Goal: Task Accomplishment & Management: Use online tool/utility

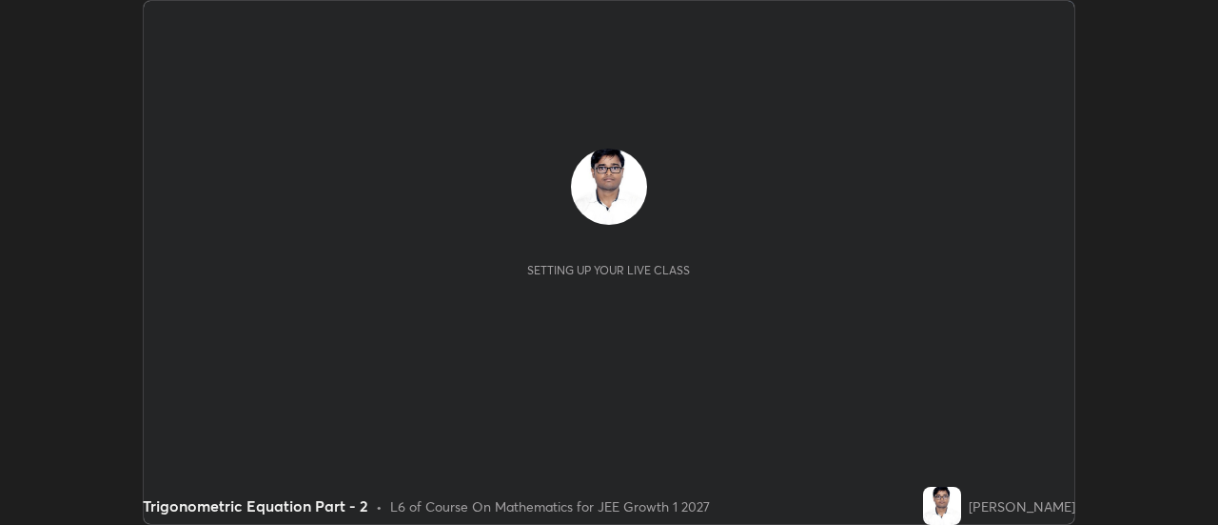
scroll to position [525, 1218]
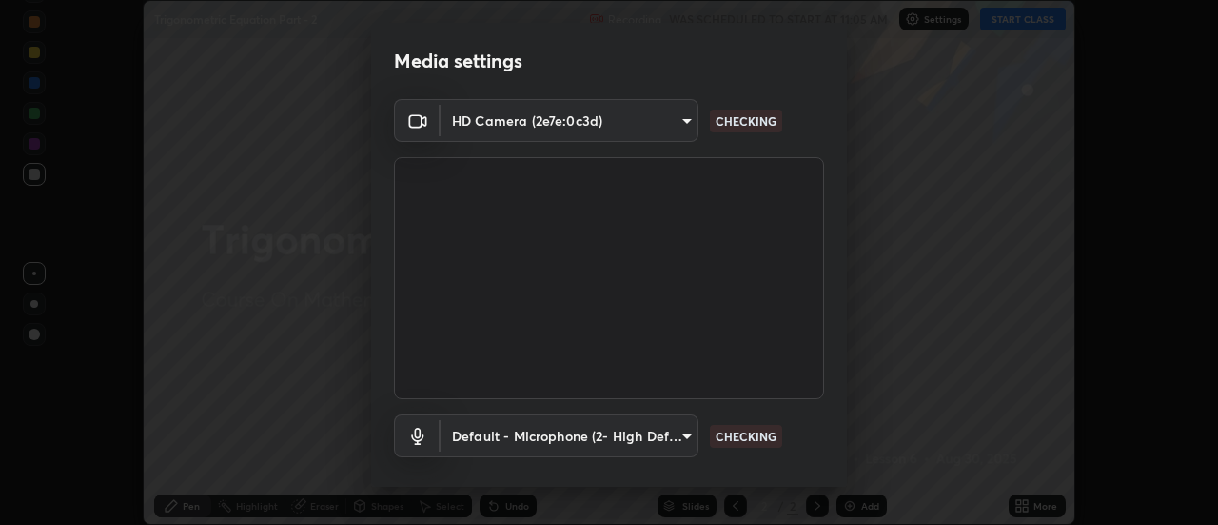
type input "0be616c92c2879d8fe19306c4b8383fc9b13f77197a30f876870ce6c7906effd"
type input "default"
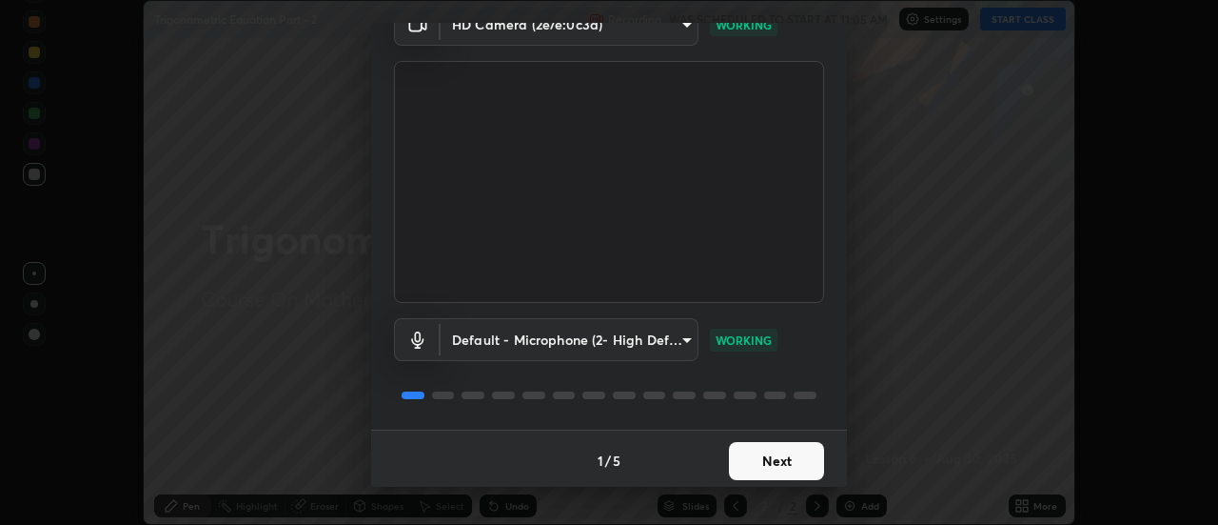
scroll to position [100, 0]
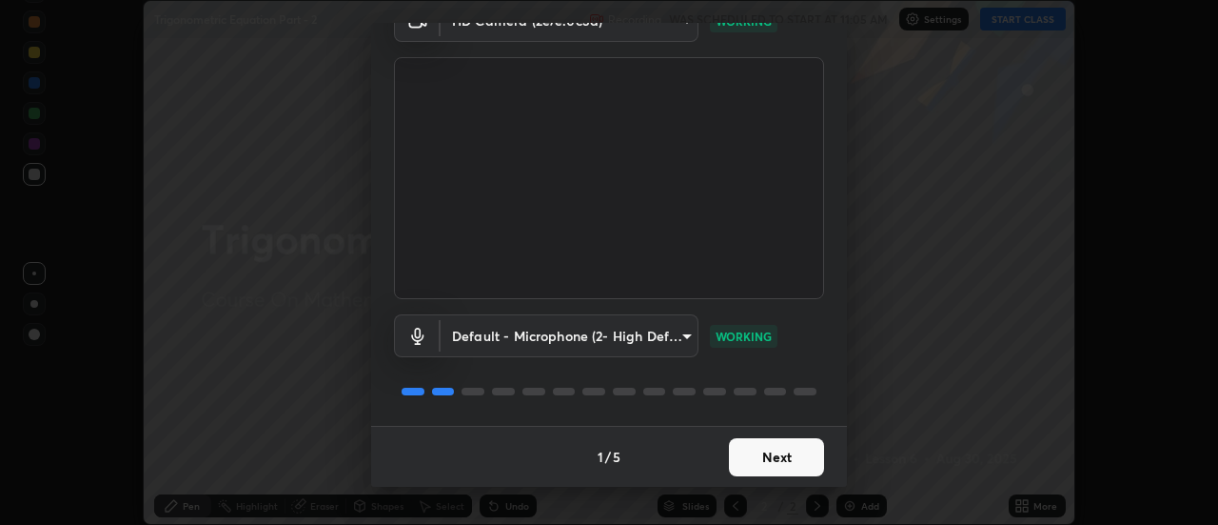
click at [780, 461] on button "Next" at bounding box center [776, 457] width 95 height 38
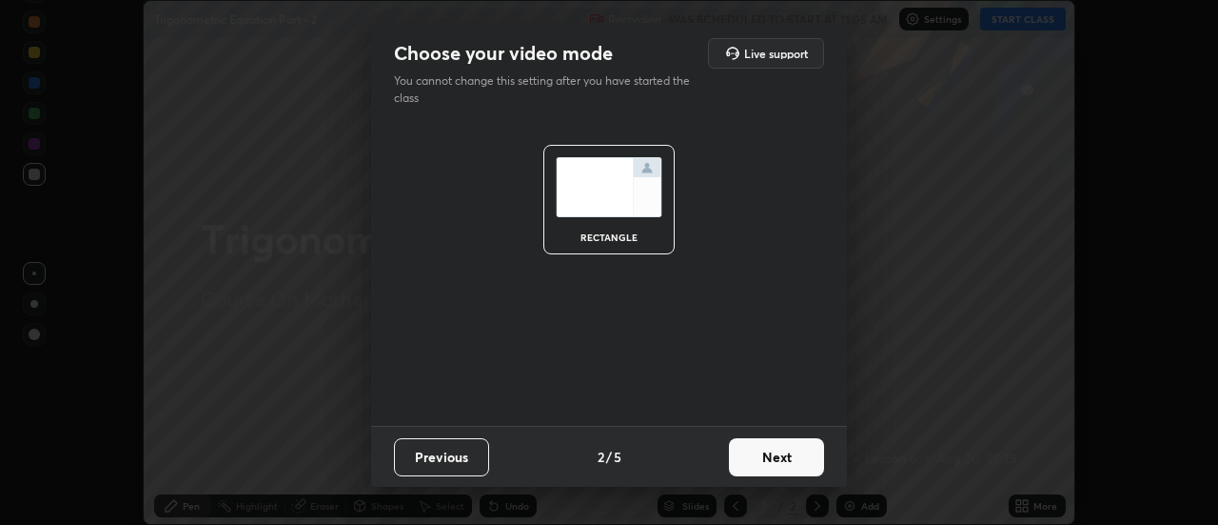
scroll to position [0, 0]
click at [778, 461] on button "Next" at bounding box center [776, 457] width 95 height 38
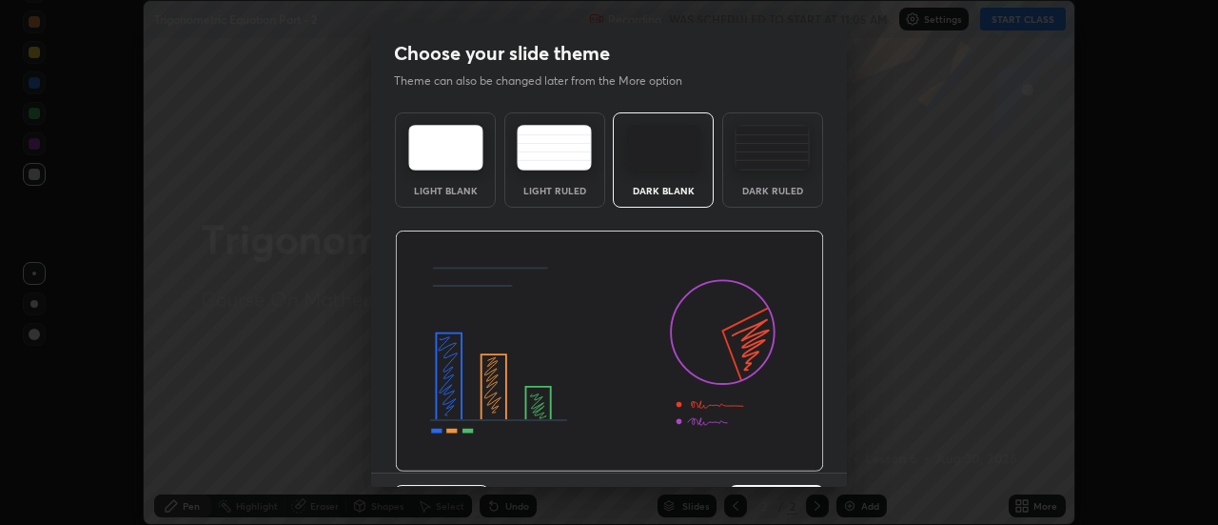
scroll to position [47, 0]
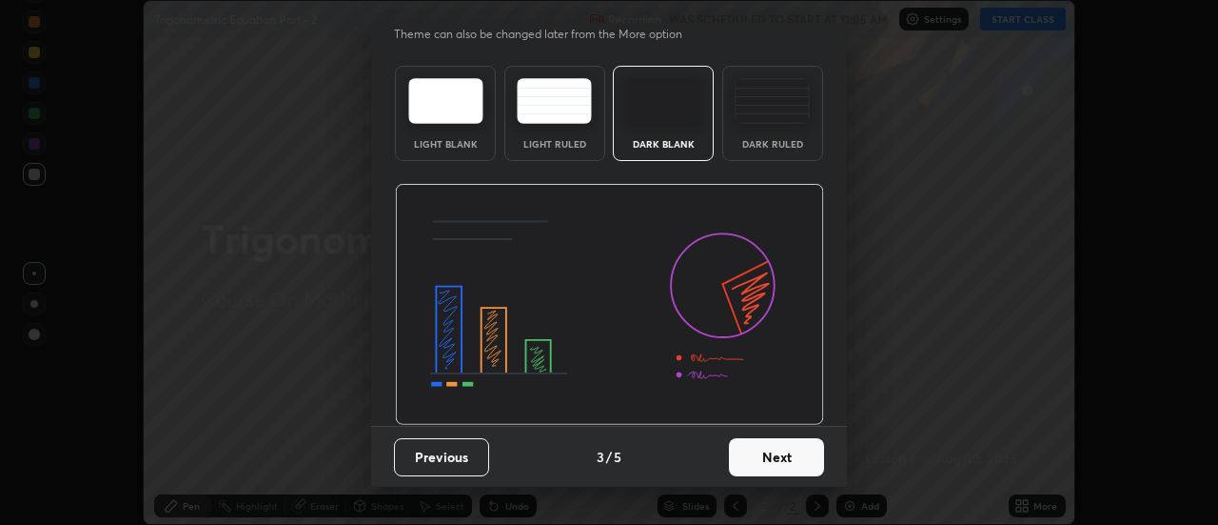
click at [802, 448] on button "Next" at bounding box center [776, 457] width 95 height 38
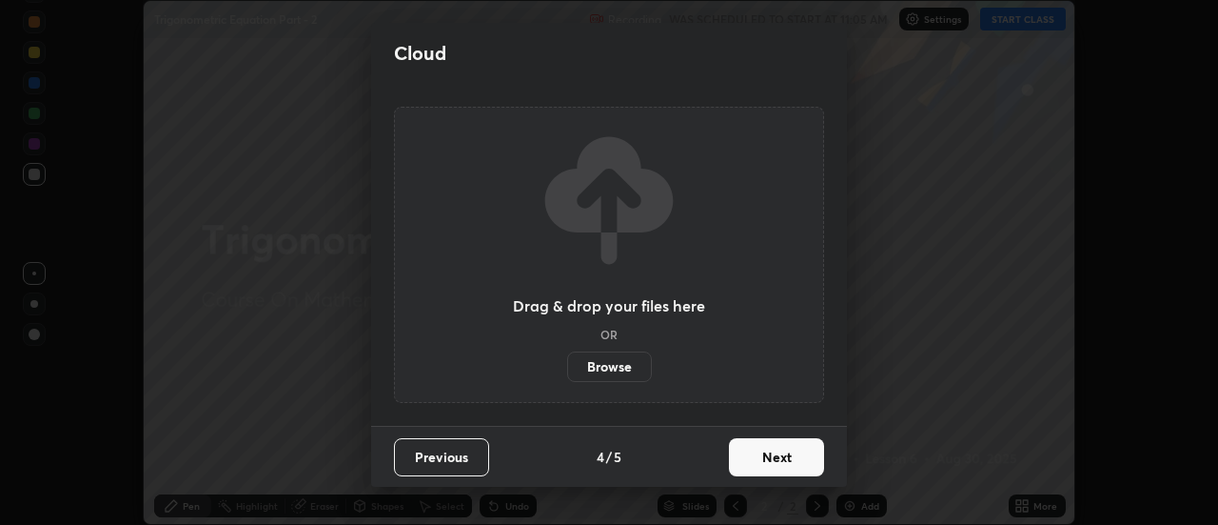
scroll to position [0, 0]
click at [802, 455] on button "Next" at bounding box center [776, 457] width 95 height 38
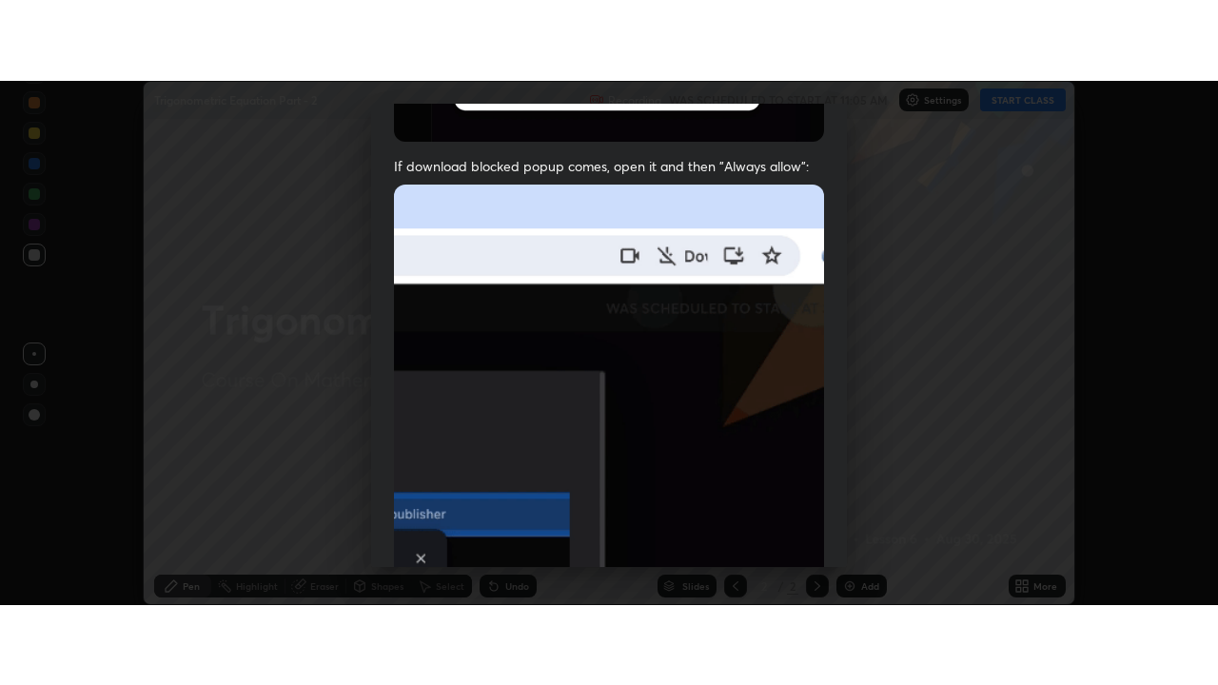
scroll to position [488, 0]
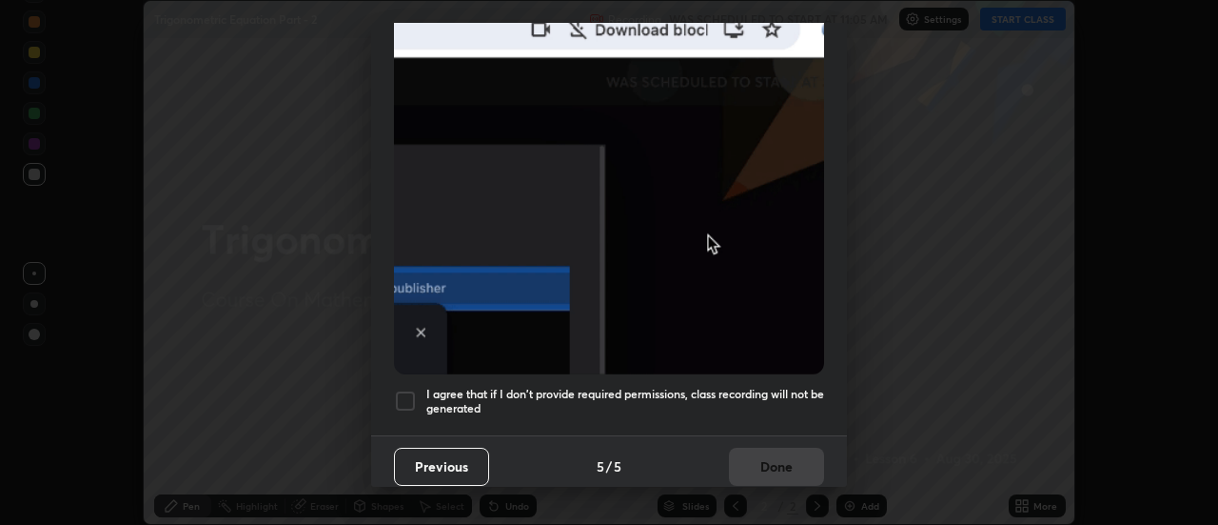
click at [794, 455] on div "Previous 5 / 5 Done" at bounding box center [609, 465] width 476 height 61
click at [765, 386] on h5 "I agree that if I don't provide required permissions, class recording will not …" at bounding box center [625, 401] width 398 height 30
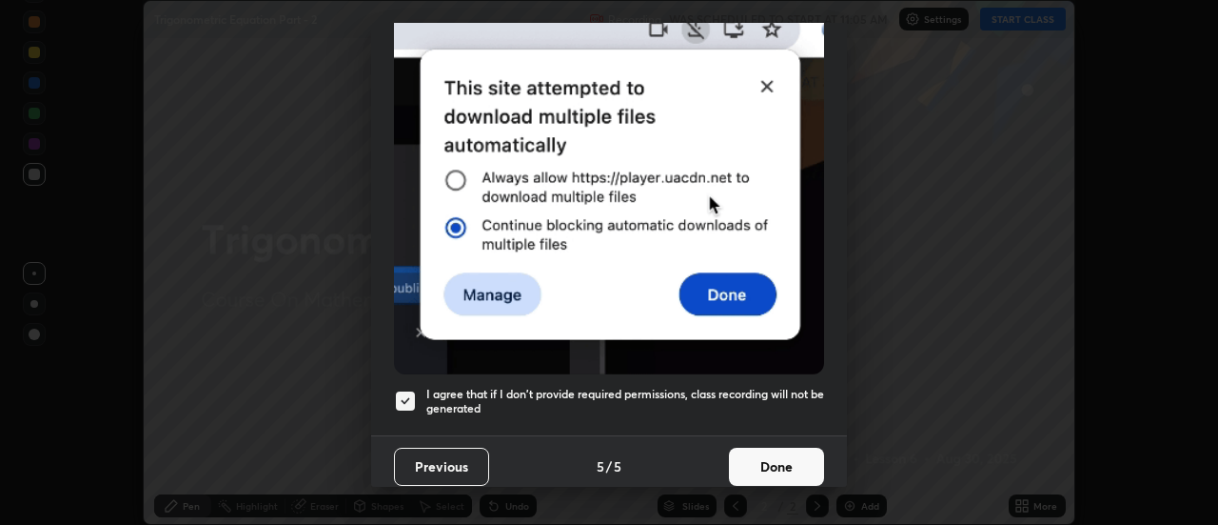
click at [780, 460] on button "Done" at bounding box center [776, 466] width 95 height 38
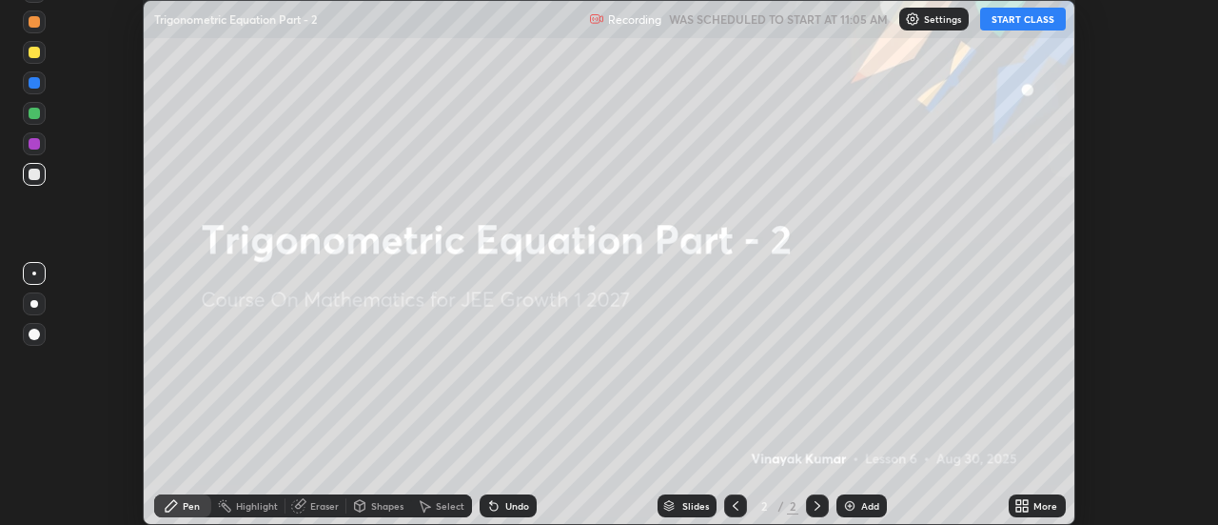
click at [1039, 19] on button "START CLASS" at bounding box center [1023, 19] width 86 height 23
click at [1044, 506] on div "More" at bounding box center [1046, 506] width 24 height 10
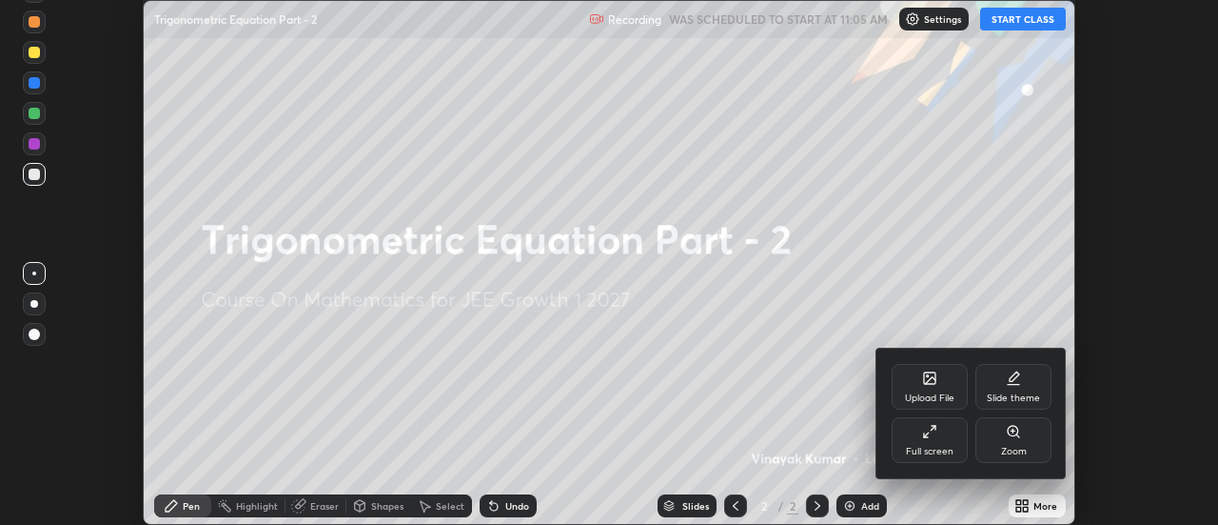
click at [941, 442] on div "Full screen" at bounding box center [930, 440] width 76 height 46
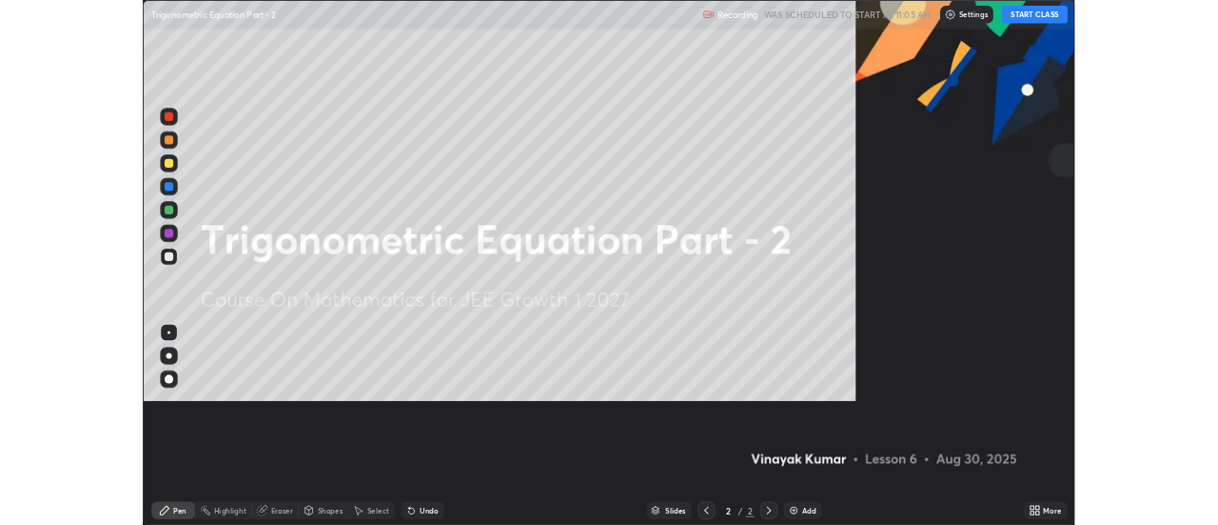
scroll to position [685, 1218]
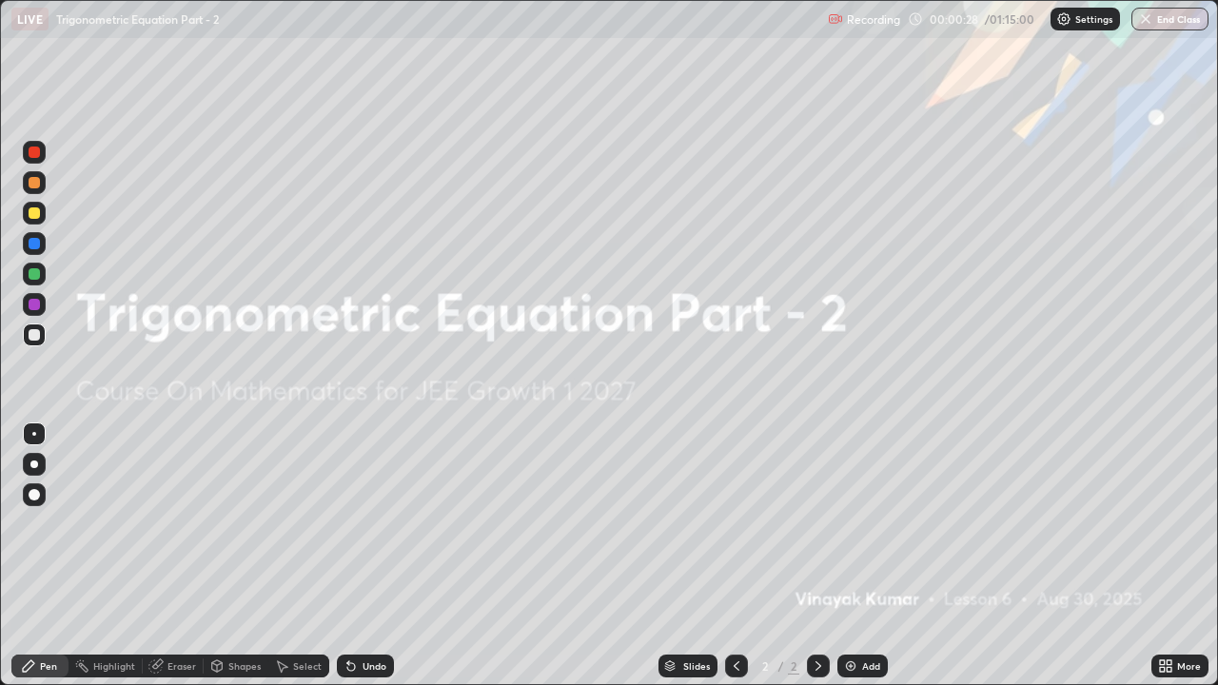
click at [872, 524] on div "Add" at bounding box center [863, 666] width 50 height 23
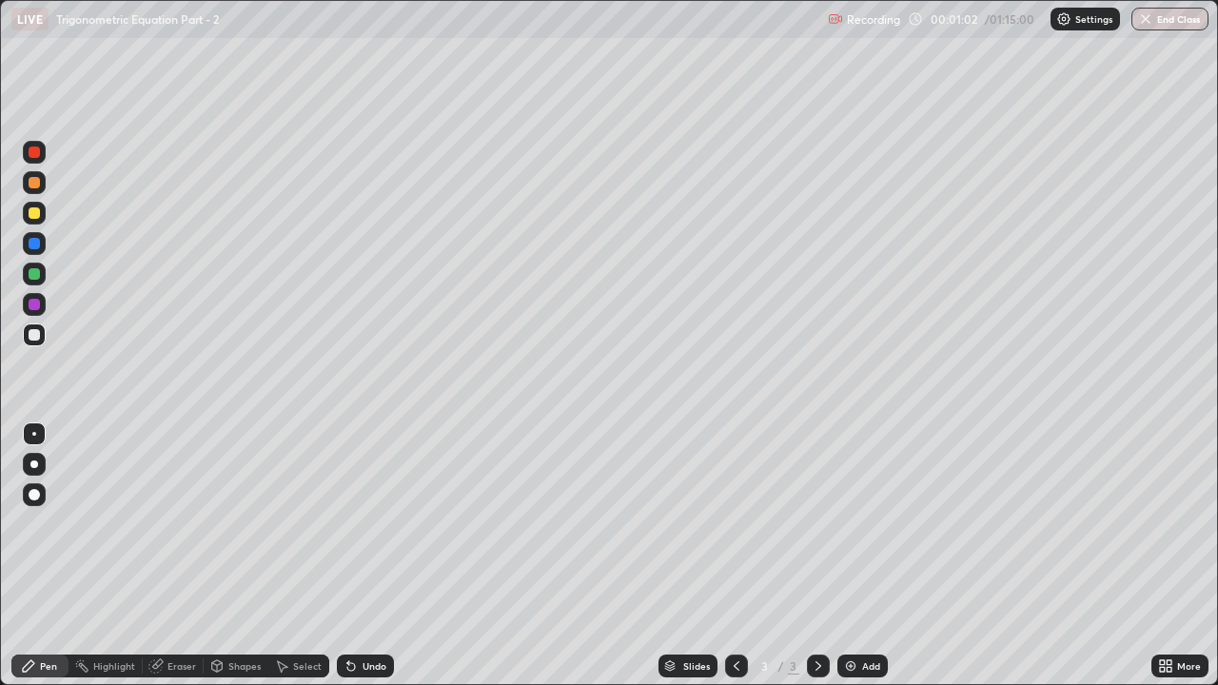
click at [378, 524] on div "Undo" at bounding box center [375, 667] width 24 height 10
click at [366, 524] on div "Undo" at bounding box center [365, 666] width 57 height 23
click at [372, 524] on div "Undo" at bounding box center [375, 667] width 24 height 10
click at [376, 524] on div "Undo" at bounding box center [365, 666] width 57 height 23
click at [367, 524] on div "Undo" at bounding box center [375, 667] width 24 height 10
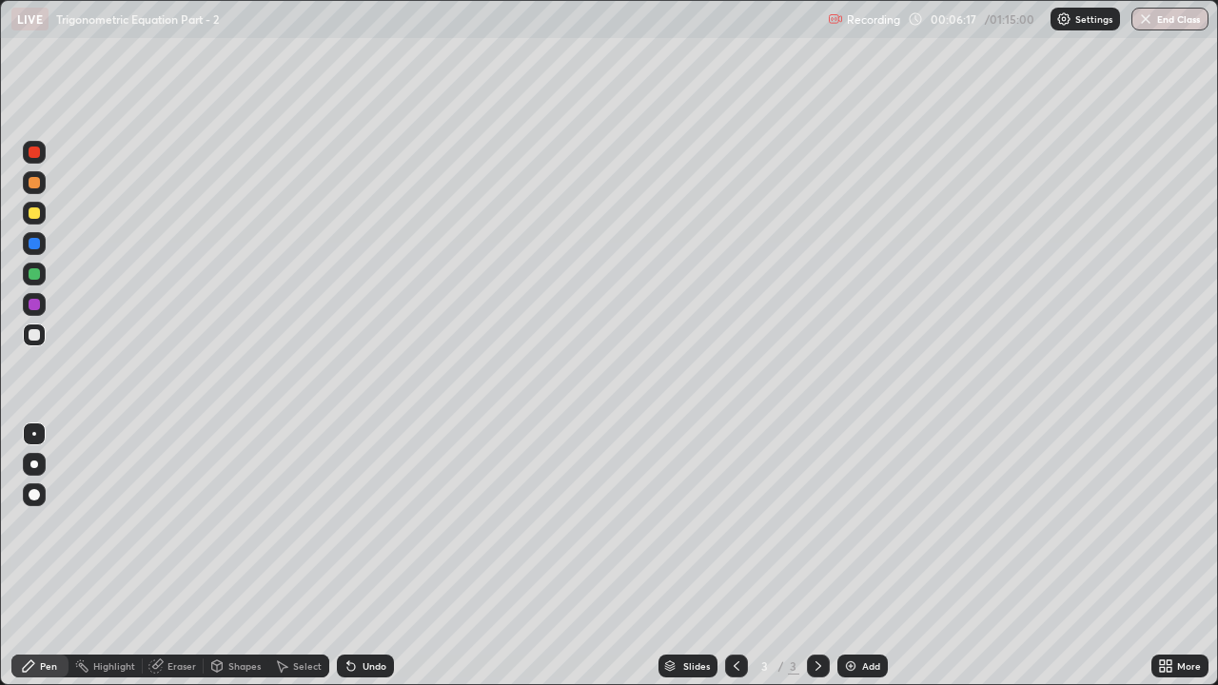
click at [185, 524] on div "Eraser" at bounding box center [182, 667] width 29 height 10
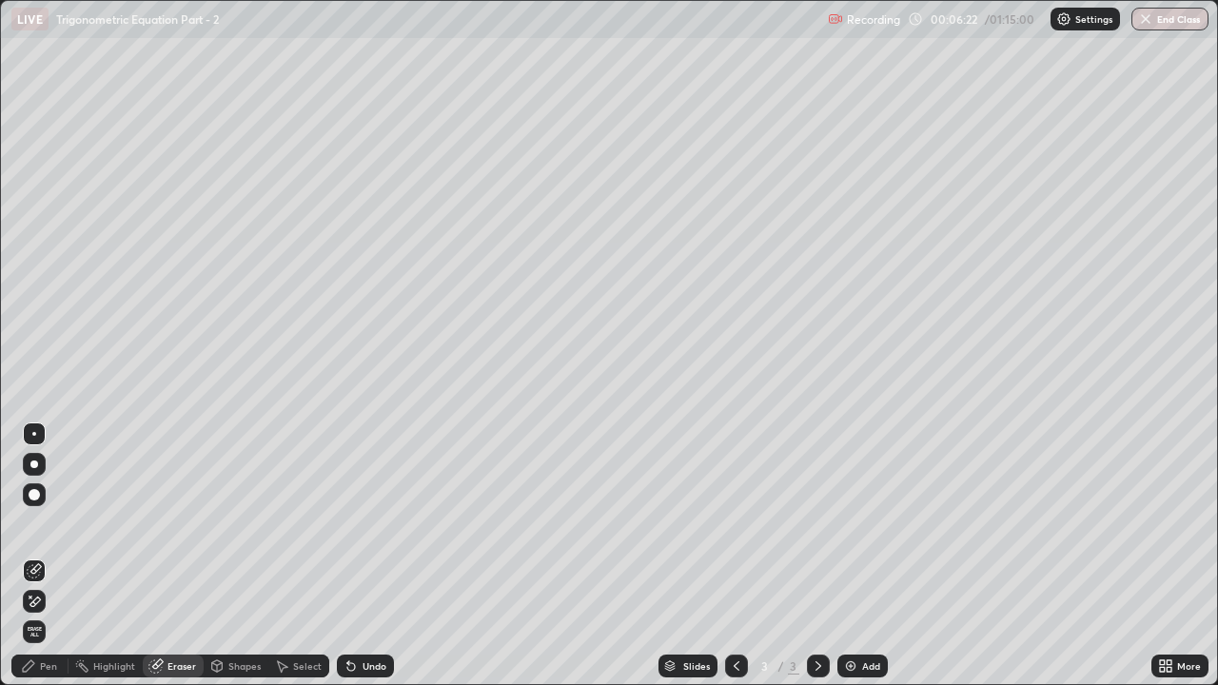
click at [55, 524] on div "Pen" at bounding box center [39, 666] width 57 height 23
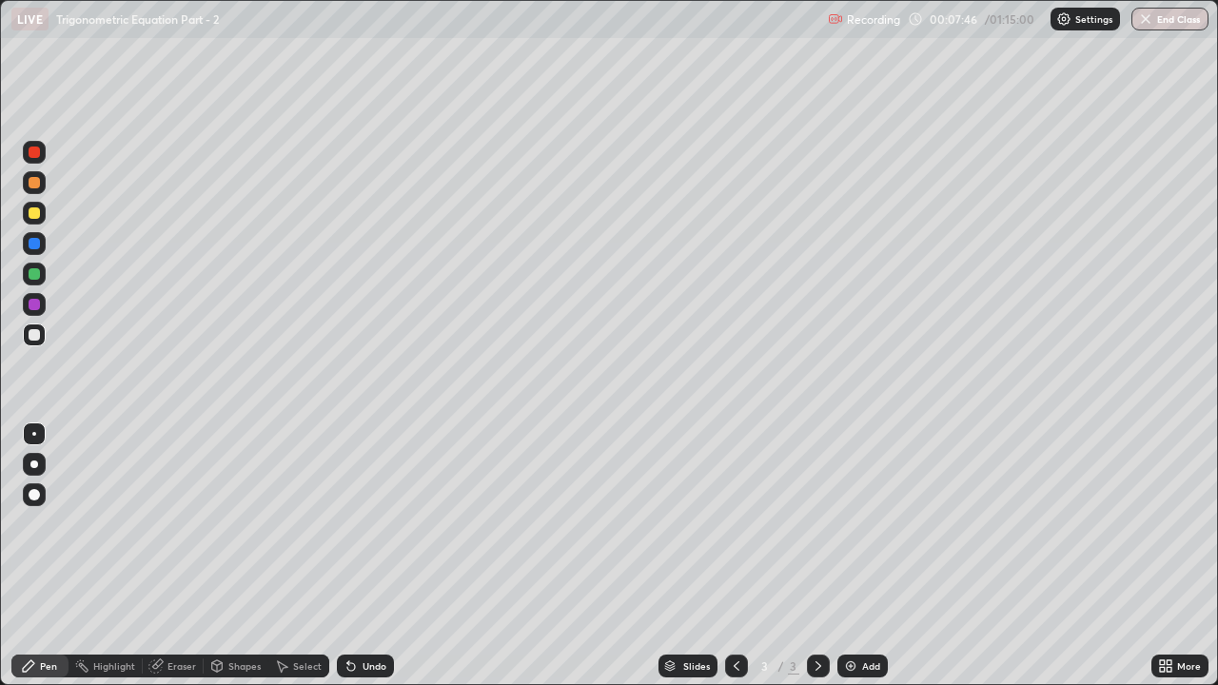
click at [874, 524] on div "Add" at bounding box center [871, 667] width 18 height 10
click at [369, 524] on div "Undo" at bounding box center [375, 667] width 24 height 10
click at [190, 524] on div "Eraser" at bounding box center [173, 666] width 61 height 23
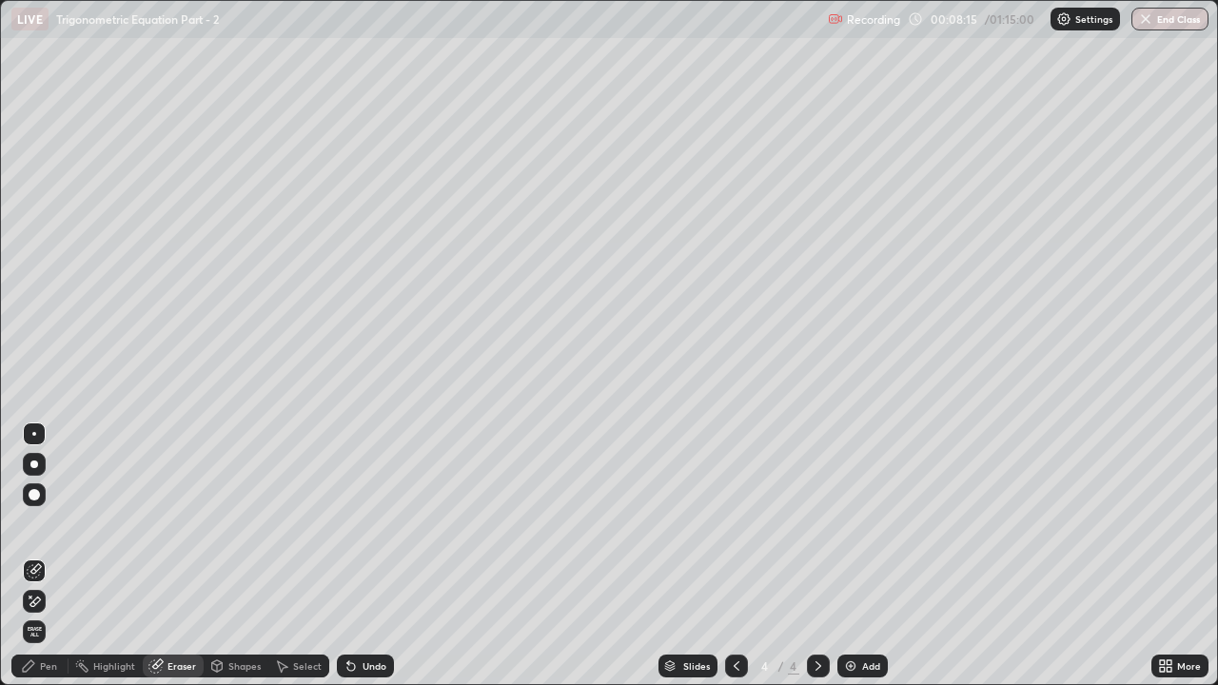
click at [44, 524] on div "Pen" at bounding box center [48, 667] width 17 height 10
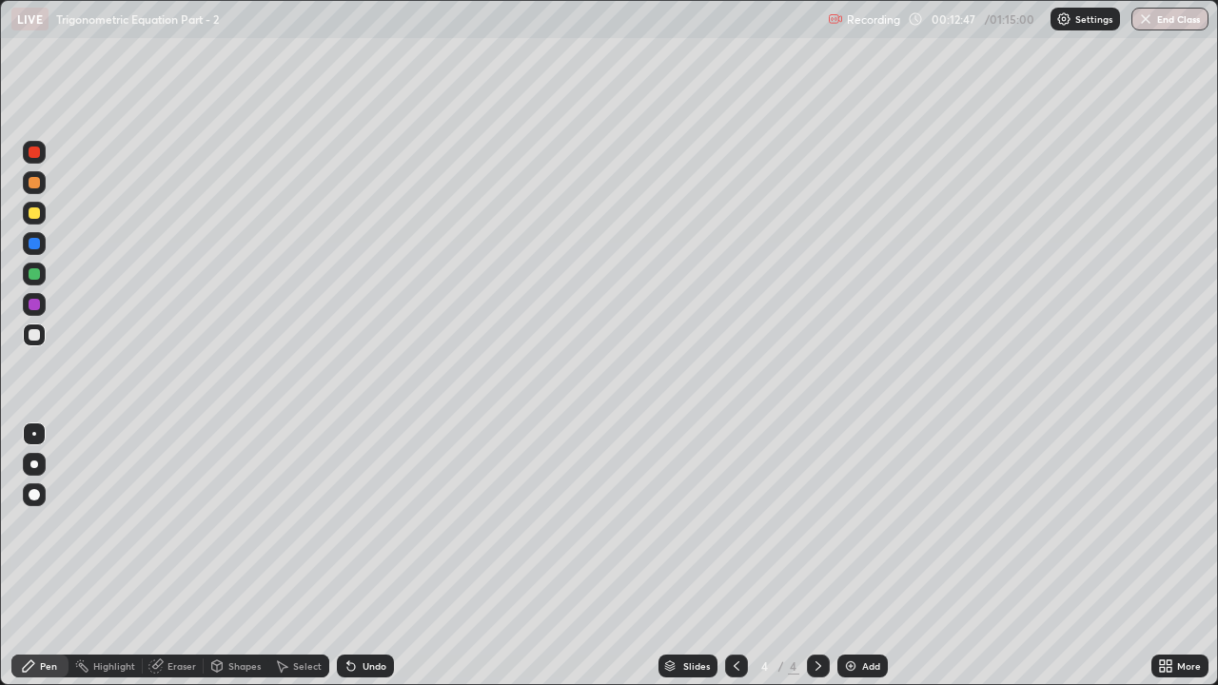
click at [185, 524] on div "Eraser" at bounding box center [182, 667] width 29 height 10
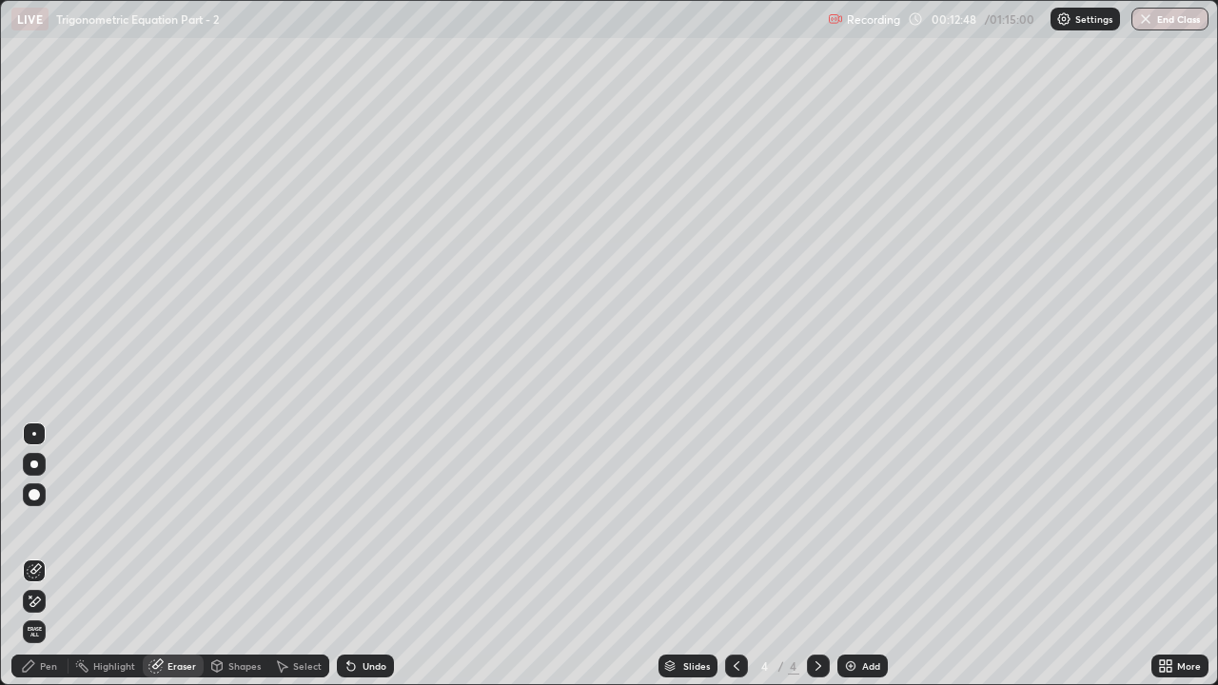
click at [31, 524] on icon at bounding box center [34, 602] width 15 height 16
click at [42, 524] on div "Pen" at bounding box center [48, 667] width 17 height 10
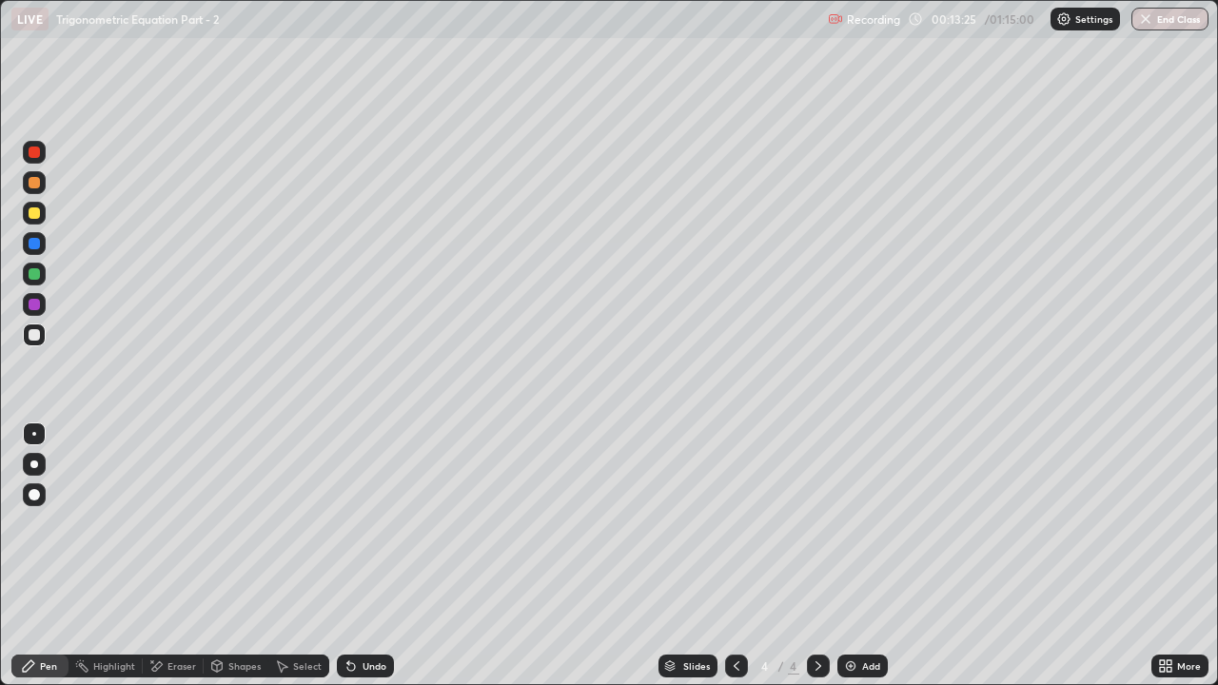
click at [366, 524] on div "Undo" at bounding box center [375, 667] width 24 height 10
click at [168, 524] on div "Eraser" at bounding box center [182, 667] width 29 height 10
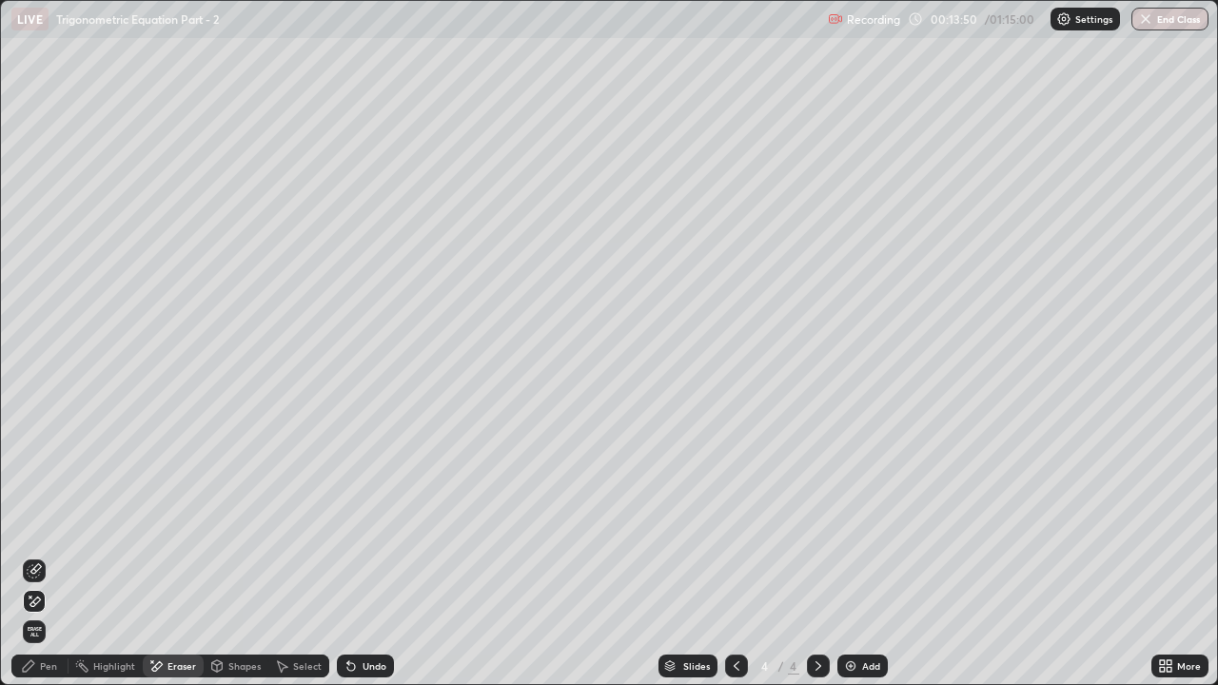
click at [42, 524] on div "Pen" at bounding box center [39, 666] width 57 height 23
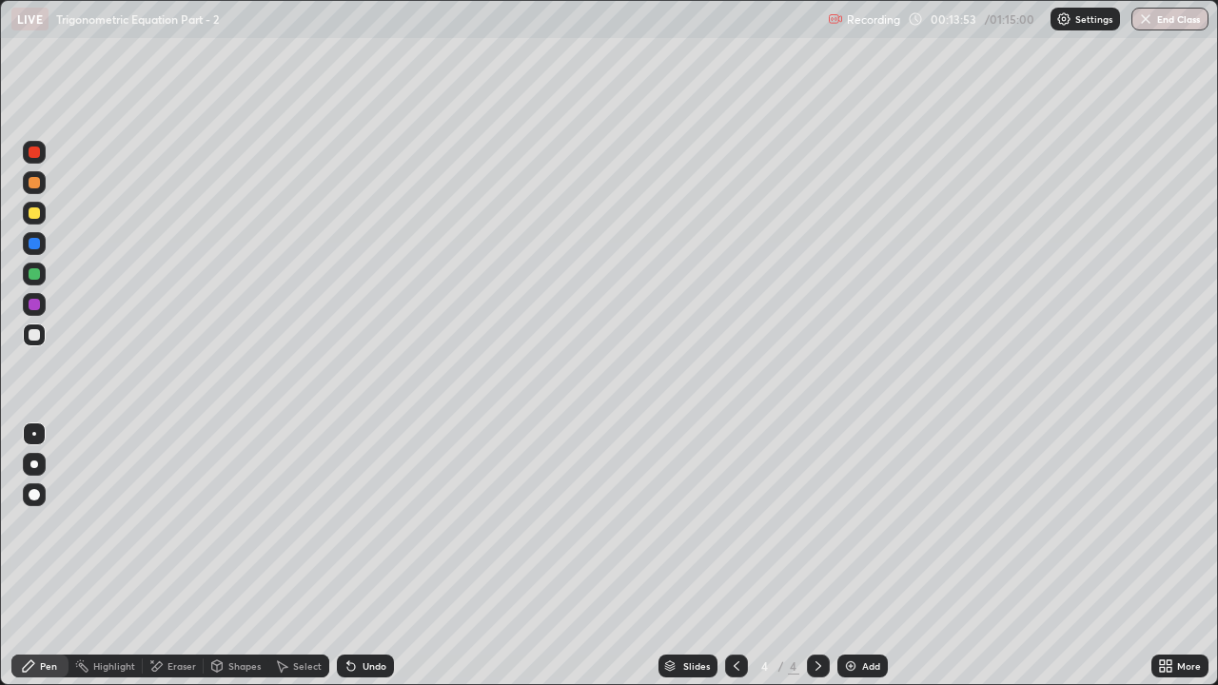
click at [181, 524] on div "Eraser" at bounding box center [182, 667] width 29 height 10
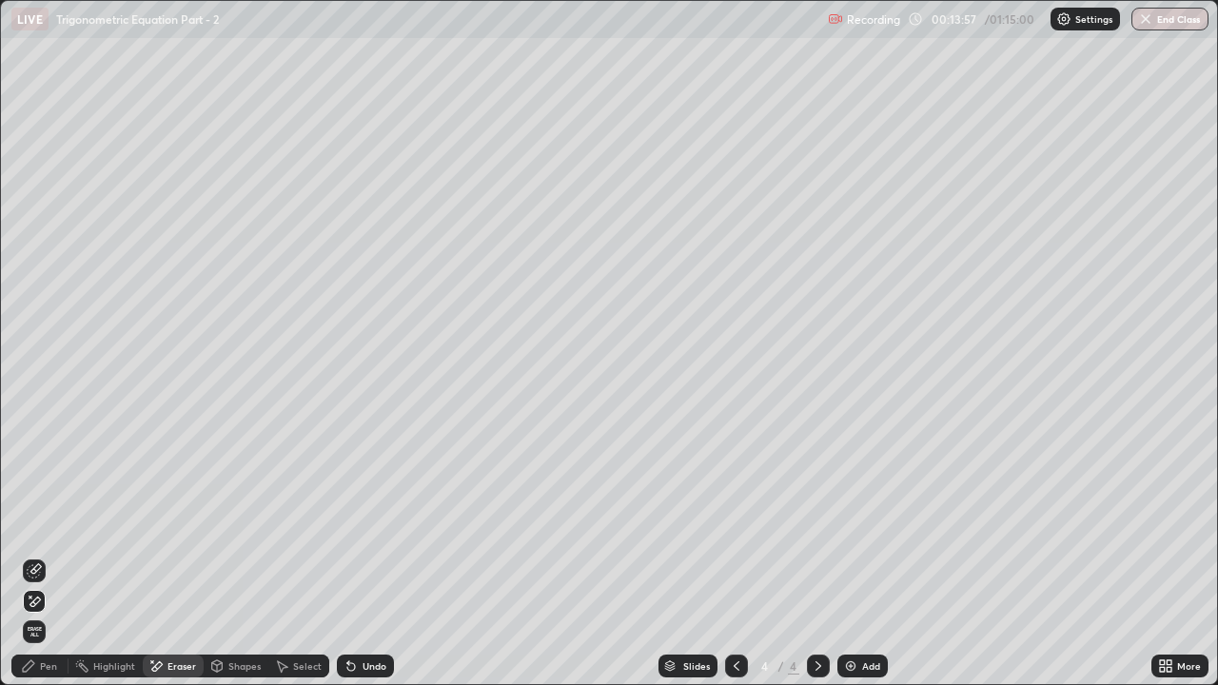
click at [46, 524] on div "Pen" at bounding box center [39, 666] width 57 height 23
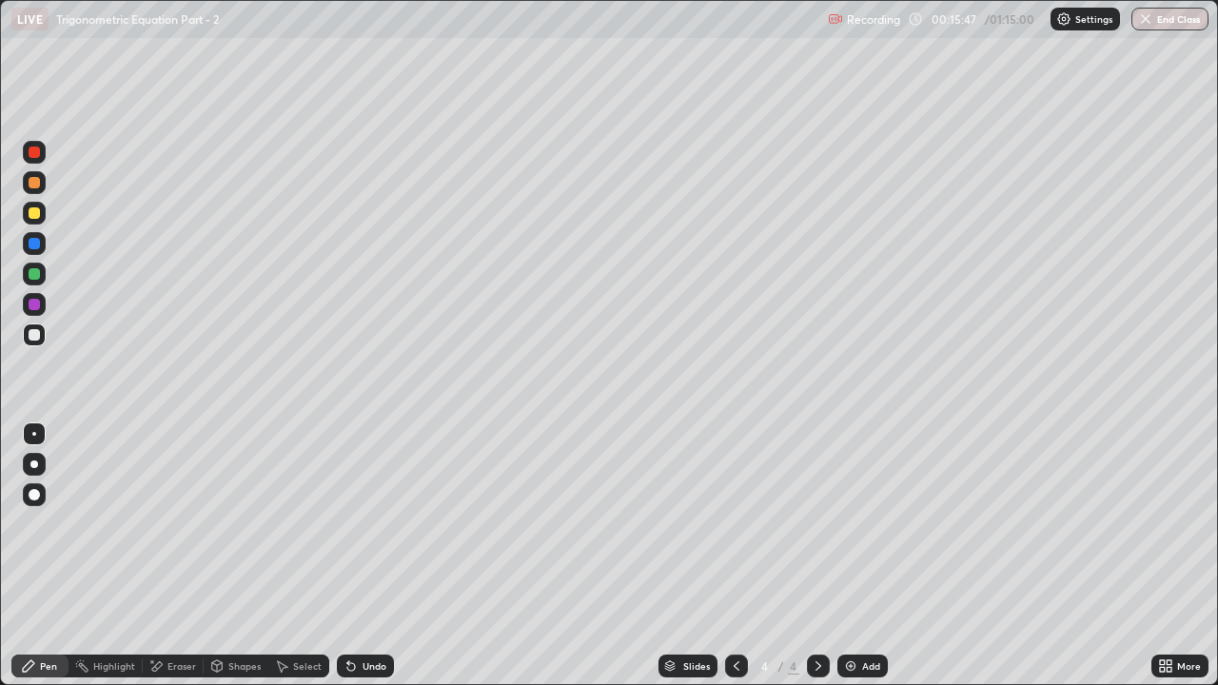
click at [859, 524] on div "Add" at bounding box center [863, 666] width 50 height 23
click at [241, 524] on div "Shapes" at bounding box center [244, 667] width 32 height 10
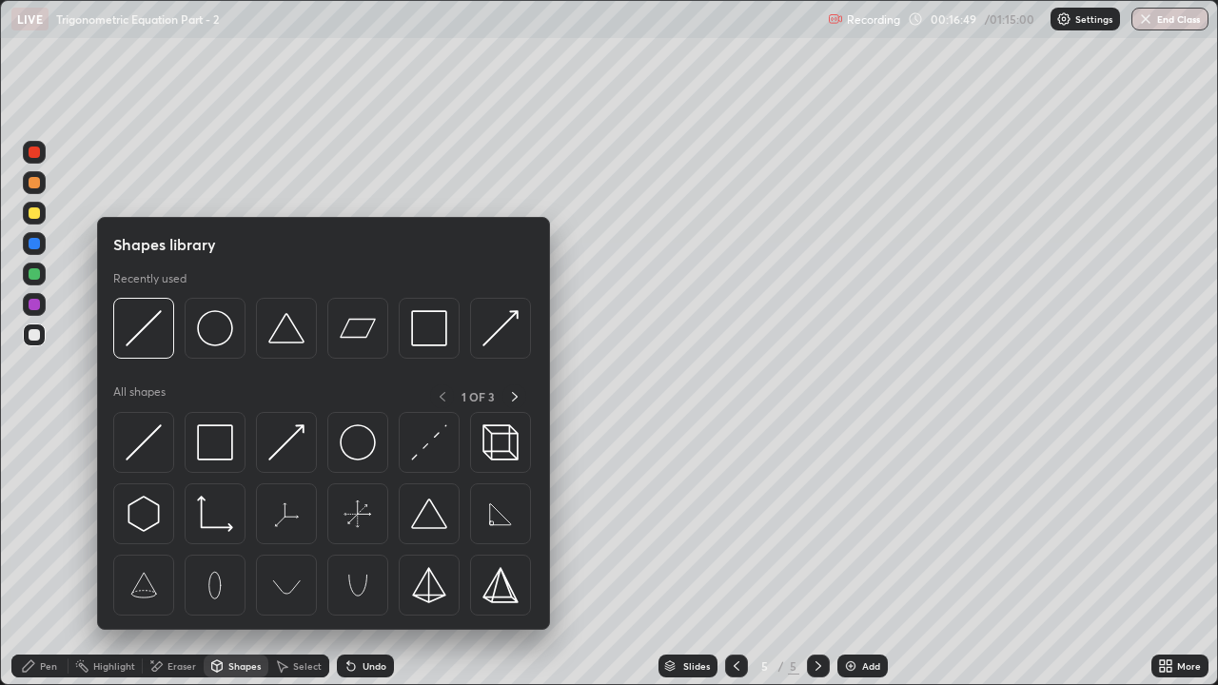
click at [180, 524] on div "Eraser" at bounding box center [182, 667] width 29 height 10
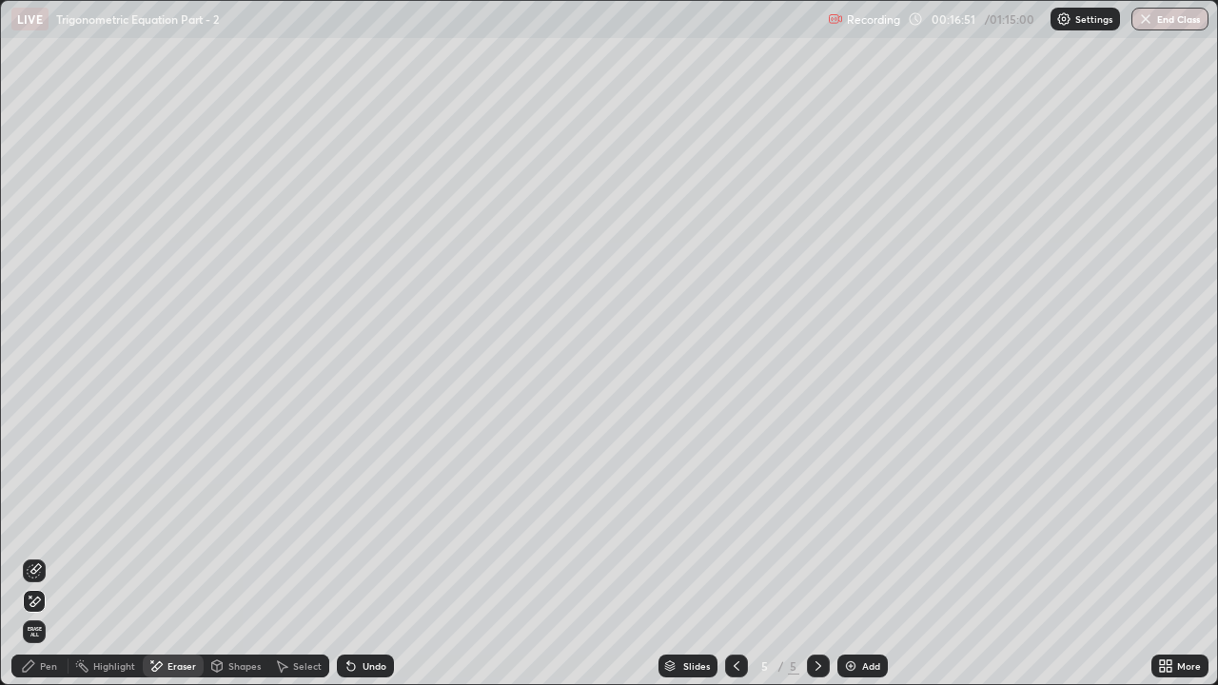
click at [52, 524] on div "Pen" at bounding box center [48, 667] width 17 height 10
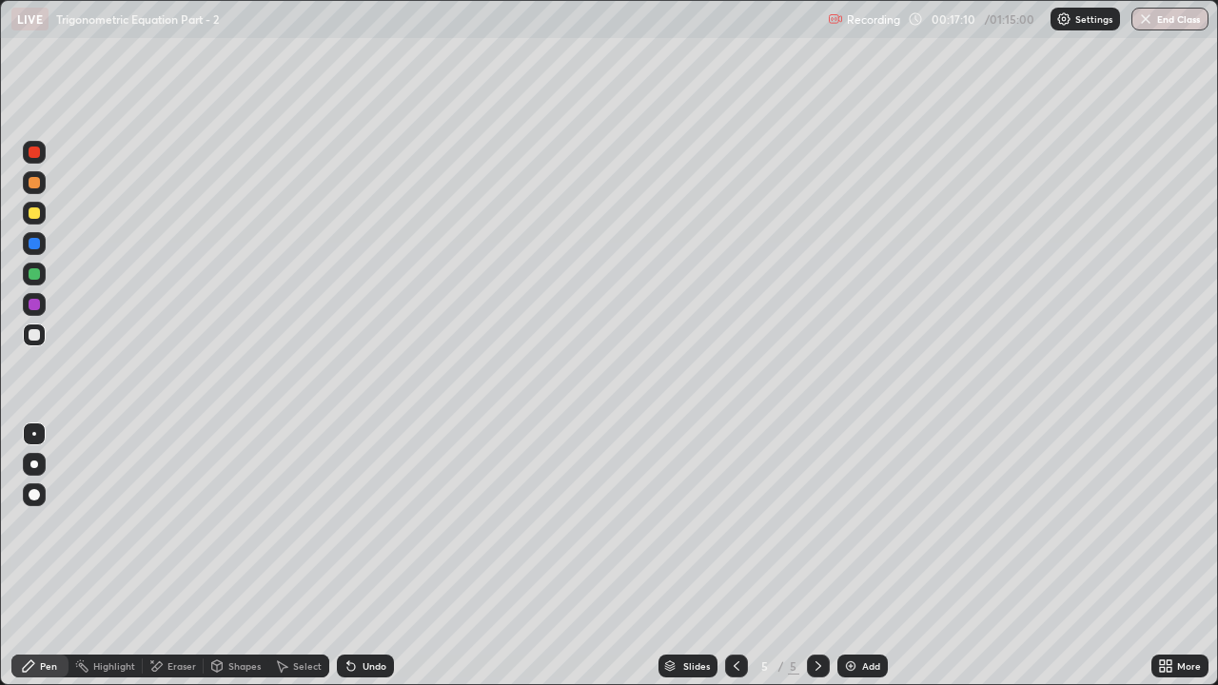
click at [381, 524] on div "Undo" at bounding box center [365, 666] width 57 height 23
click at [375, 524] on div "Undo" at bounding box center [375, 667] width 24 height 10
click at [379, 524] on div "Undo" at bounding box center [375, 667] width 24 height 10
click at [847, 524] on img at bounding box center [850, 666] width 15 height 15
click at [742, 524] on div at bounding box center [736, 666] width 23 height 23
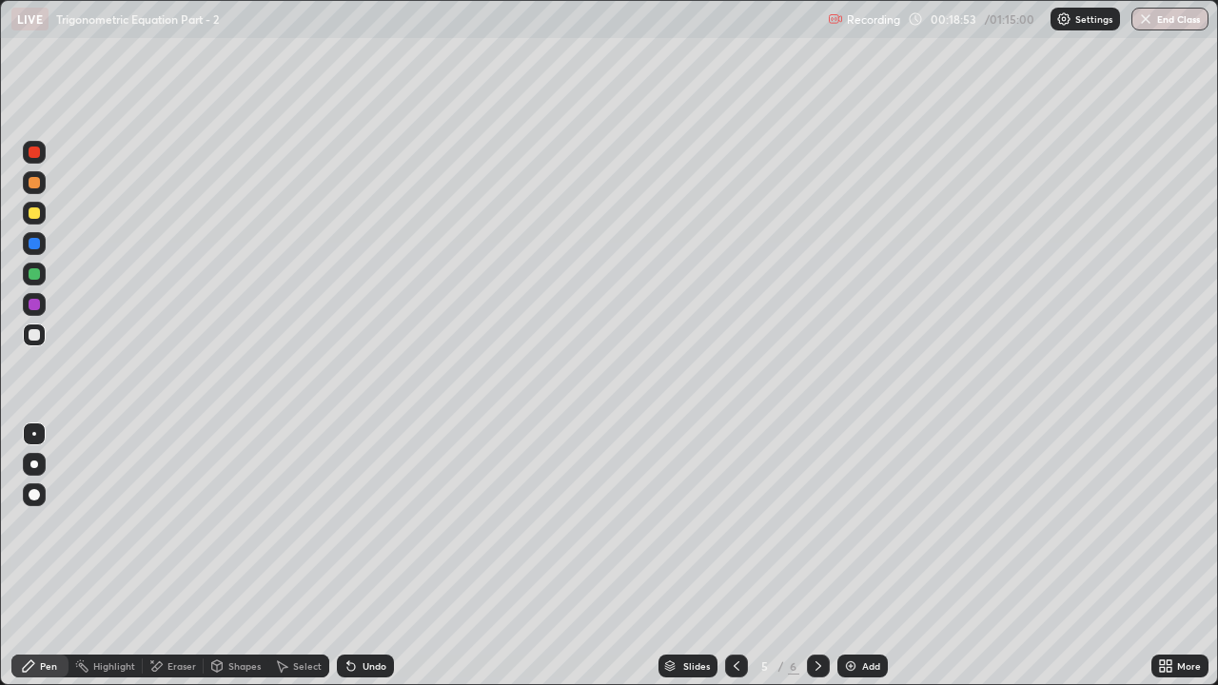
click at [820, 524] on icon at bounding box center [818, 666] width 15 height 15
click at [35, 155] on div at bounding box center [34, 152] width 11 height 11
click at [746, 524] on div at bounding box center [736, 666] width 23 height 23
click at [744, 524] on div at bounding box center [736, 666] width 23 height 23
click at [818, 524] on icon at bounding box center [818, 666] width 15 height 15
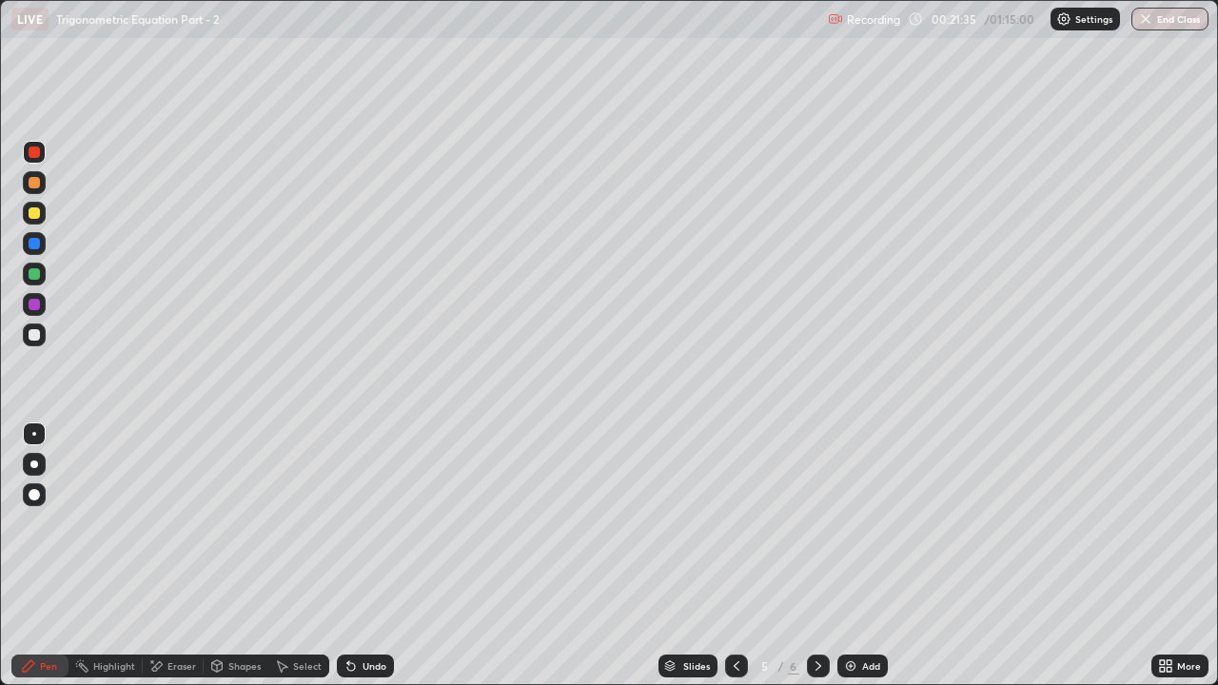
click at [818, 524] on icon at bounding box center [818, 666] width 15 height 15
click at [862, 524] on div "Add" at bounding box center [871, 667] width 18 height 10
click at [176, 524] on div "Eraser" at bounding box center [182, 667] width 29 height 10
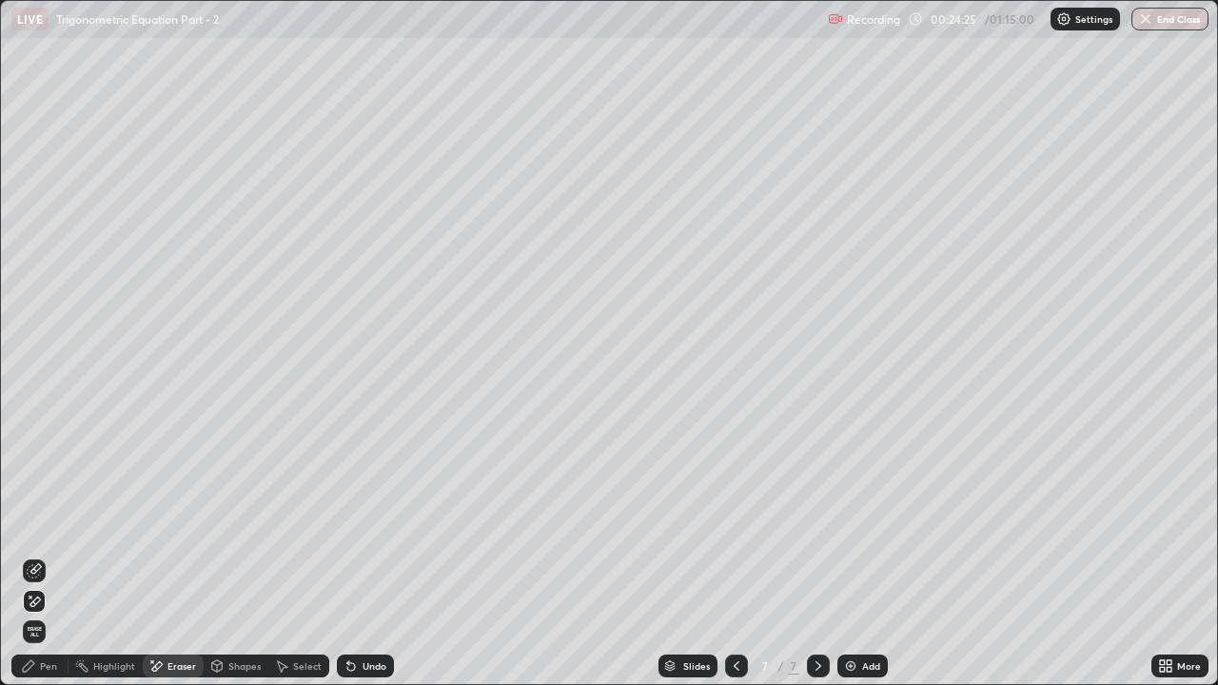
click at [52, 524] on div "Pen" at bounding box center [48, 667] width 17 height 10
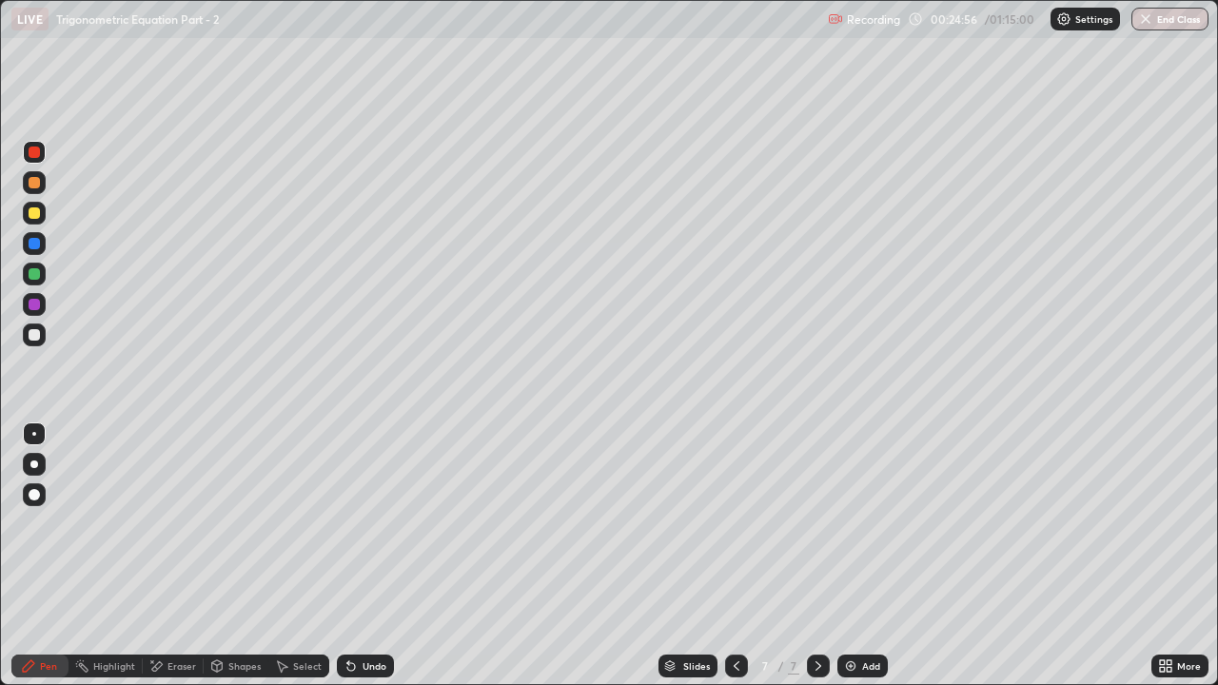
click at [175, 524] on div "Eraser" at bounding box center [182, 667] width 29 height 10
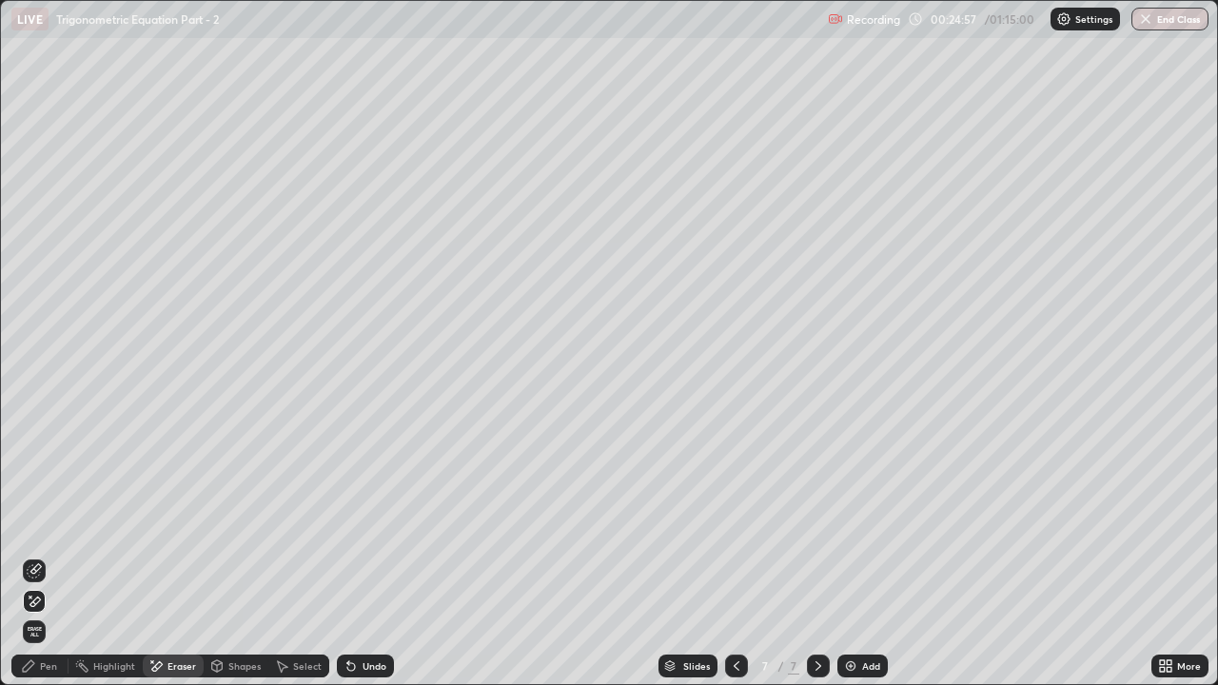
click at [47, 524] on div "Pen" at bounding box center [39, 666] width 57 height 23
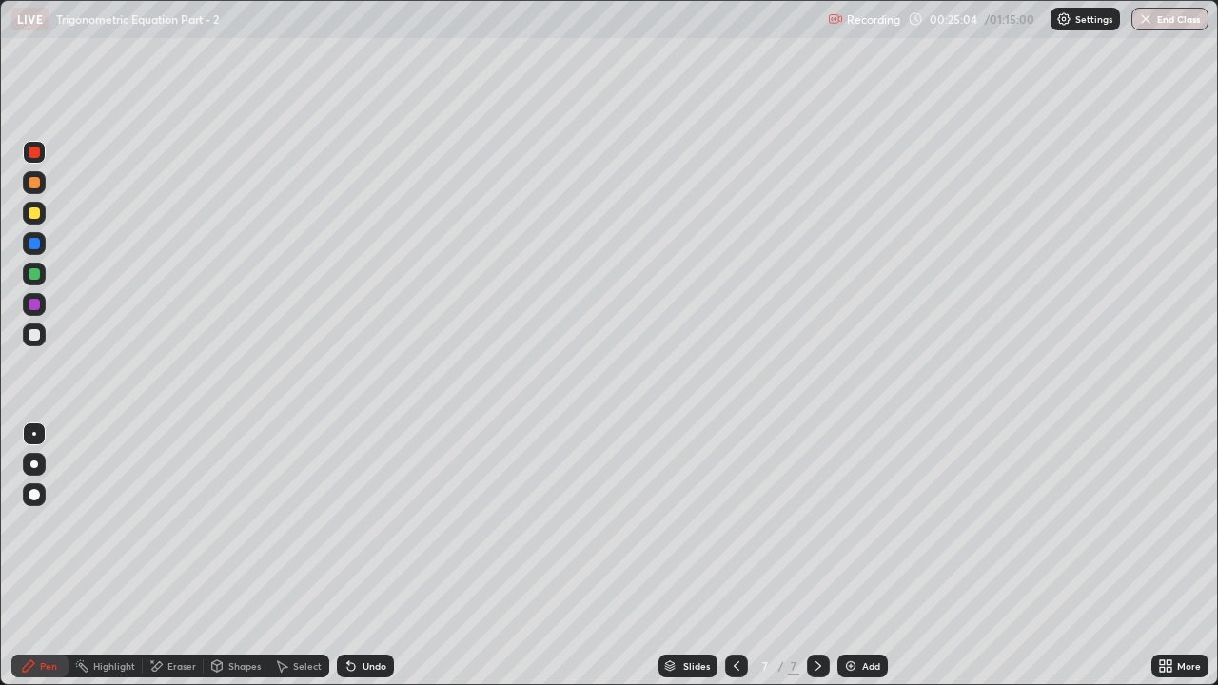
click at [362, 524] on div "Undo" at bounding box center [365, 666] width 57 height 23
click at [189, 524] on div "Eraser" at bounding box center [182, 667] width 29 height 10
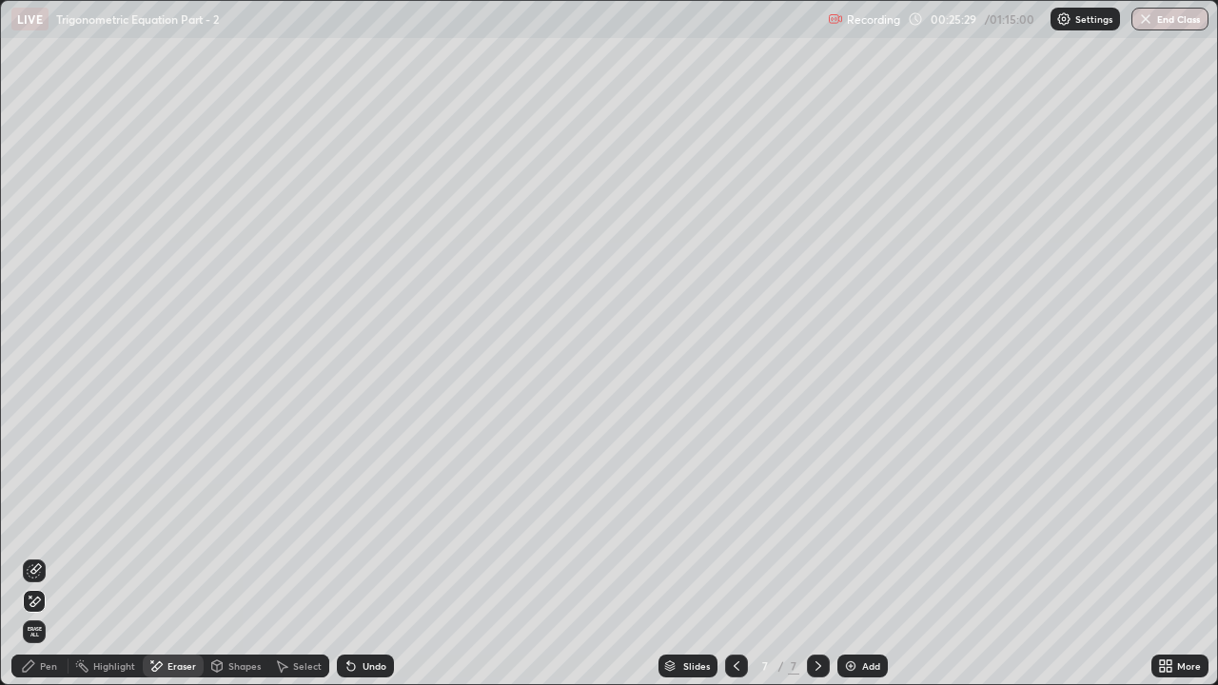
click at [49, 524] on div "Pen" at bounding box center [48, 667] width 17 height 10
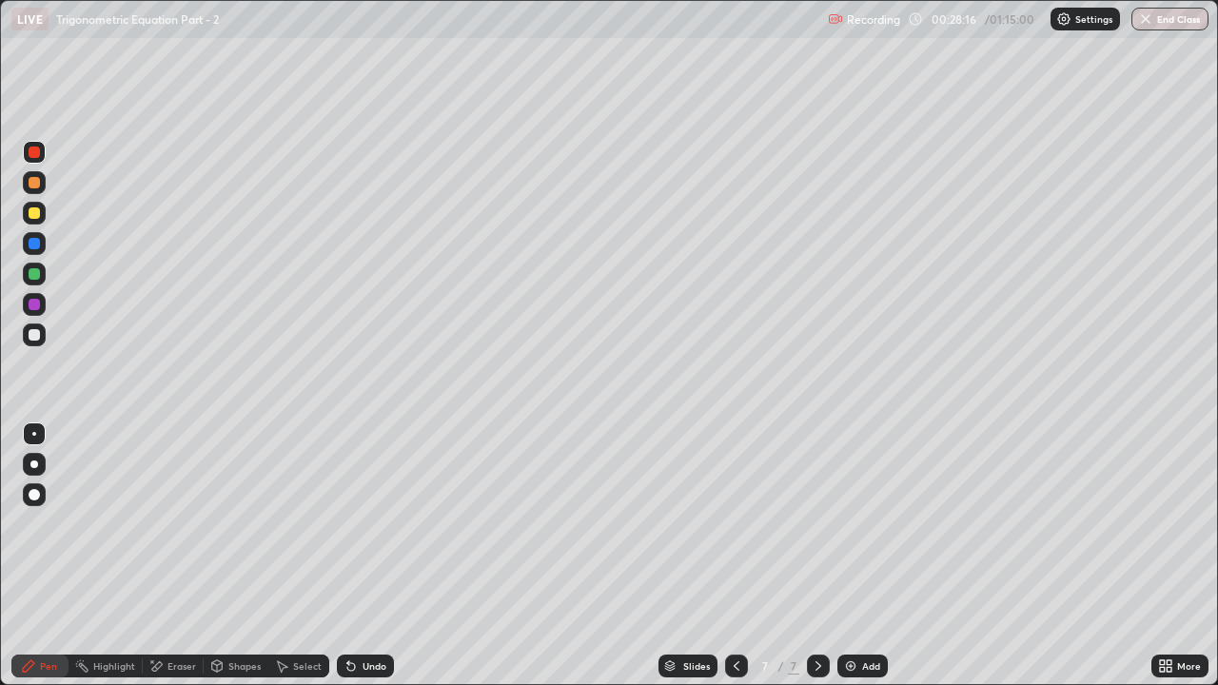
click at [33, 333] on div at bounding box center [34, 334] width 11 height 11
click at [861, 524] on div "Add" at bounding box center [863, 666] width 50 height 23
click at [363, 524] on div "Undo" at bounding box center [375, 667] width 24 height 10
click at [365, 524] on div "Undo" at bounding box center [375, 667] width 24 height 10
click at [855, 524] on img at bounding box center [850, 666] width 15 height 15
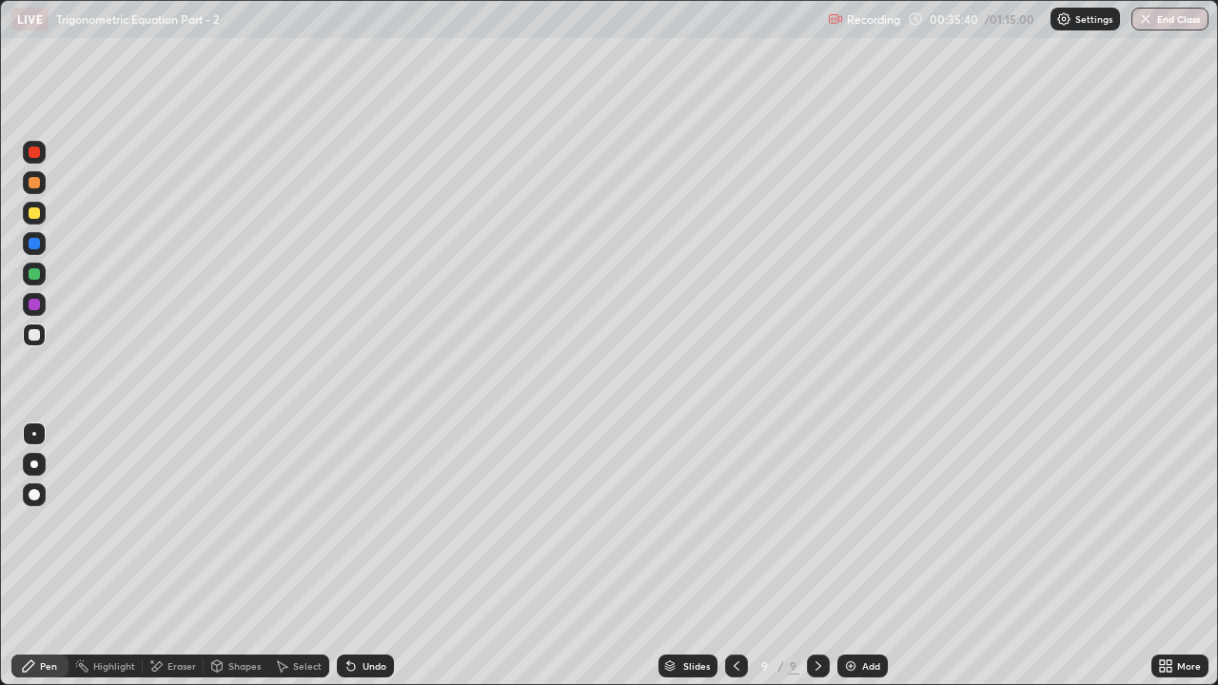
click at [174, 524] on div "Eraser" at bounding box center [182, 667] width 29 height 10
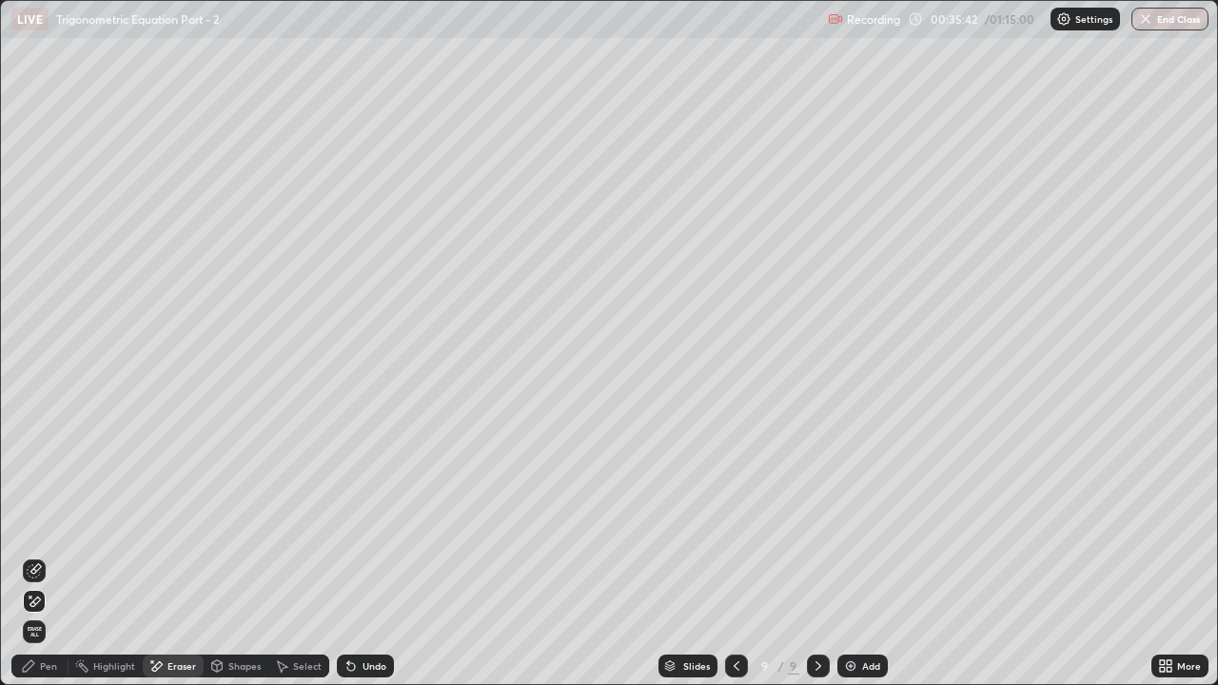
click at [51, 524] on div "Pen" at bounding box center [39, 666] width 57 height 23
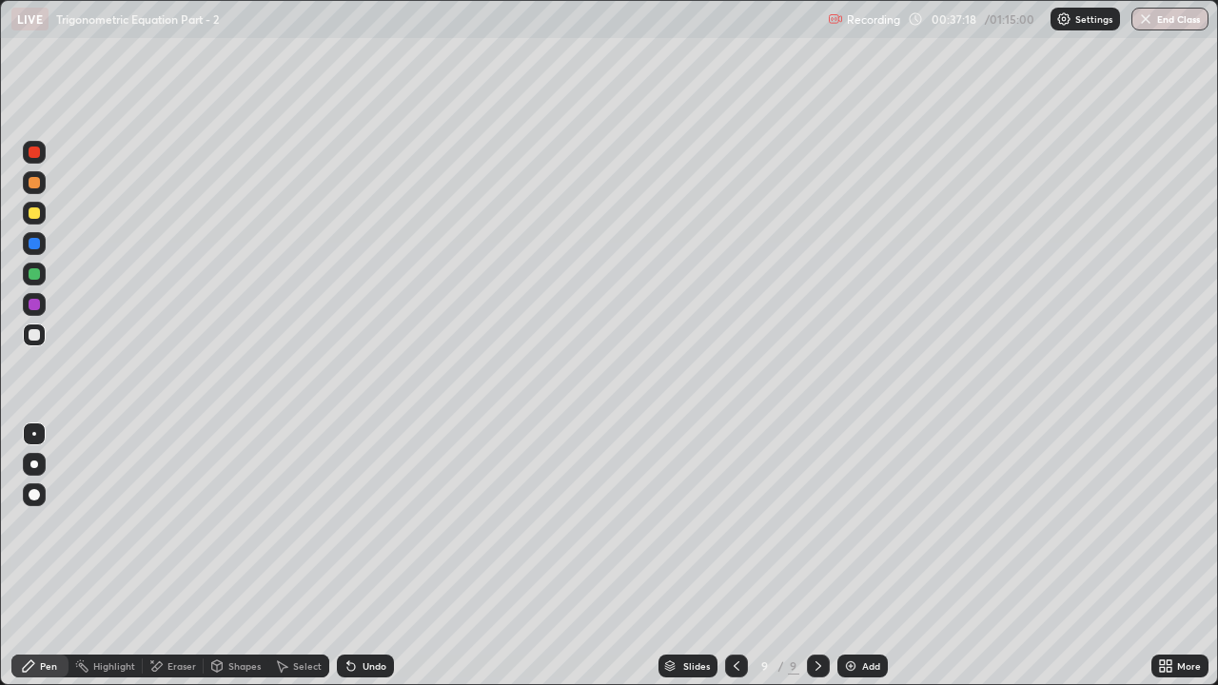
click at [381, 524] on div "Undo" at bounding box center [365, 666] width 57 height 23
click at [384, 524] on div "Undo" at bounding box center [365, 666] width 57 height 23
click at [863, 524] on div "Add" at bounding box center [871, 667] width 18 height 10
click at [367, 524] on div "Undo" at bounding box center [375, 667] width 24 height 10
click at [371, 524] on div "Undo" at bounding box center [375, 667] width 24 height 10
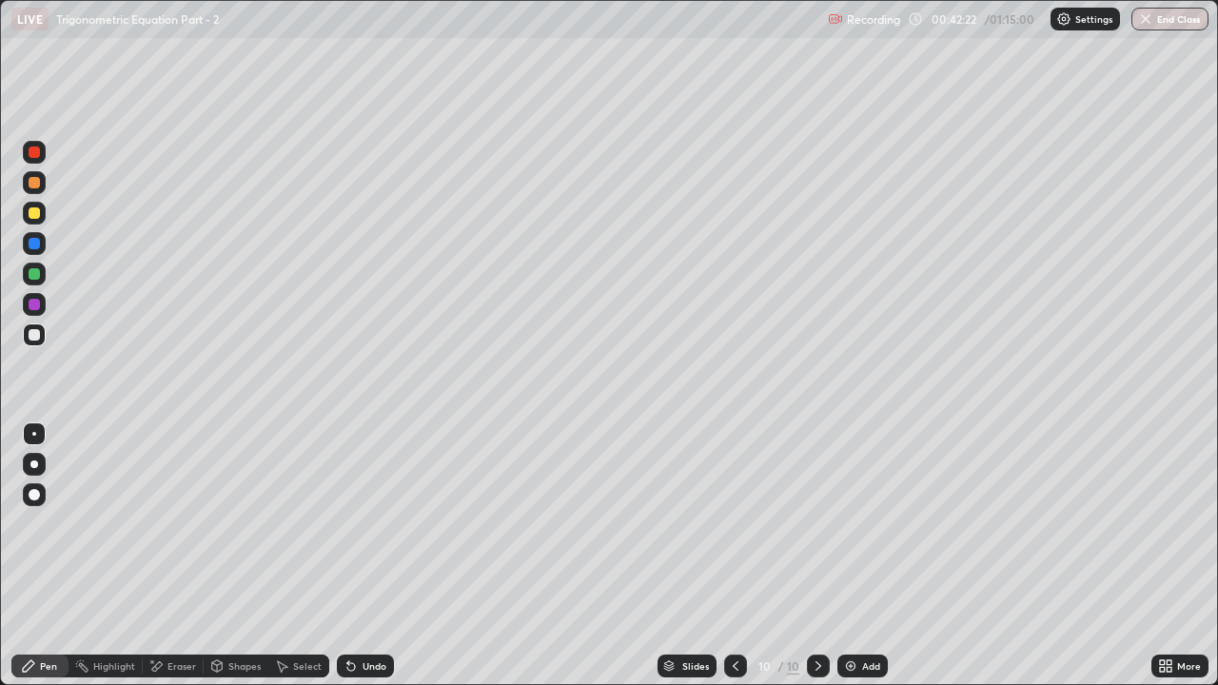
click at [870, 524] on div "Add" at bounding box center [871, 667] width 18 height 10
click at [363, 524] on div "Undo" at bounding box center [375, 667] width 24 height 10
click at [178, 524] on div "Eraser" at bounding box center [173, 666] width 61 height 23
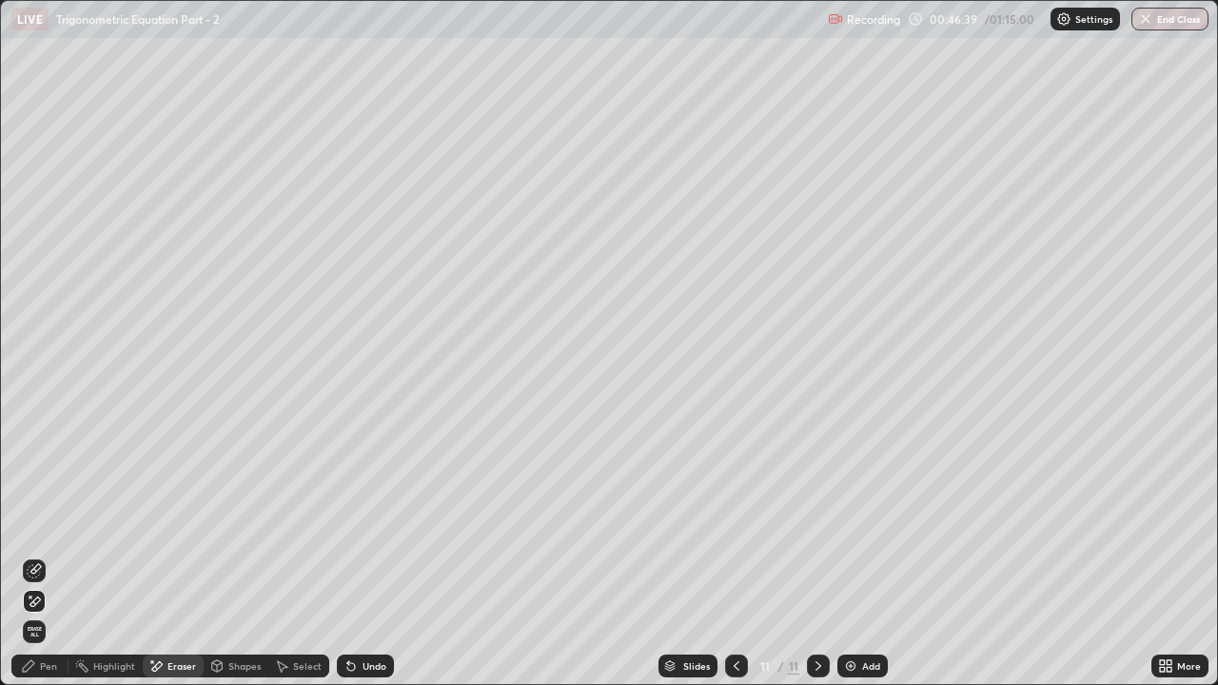
click at [52, 524] on div "Pen" at bounding box center [48, 667] width 17 height 10
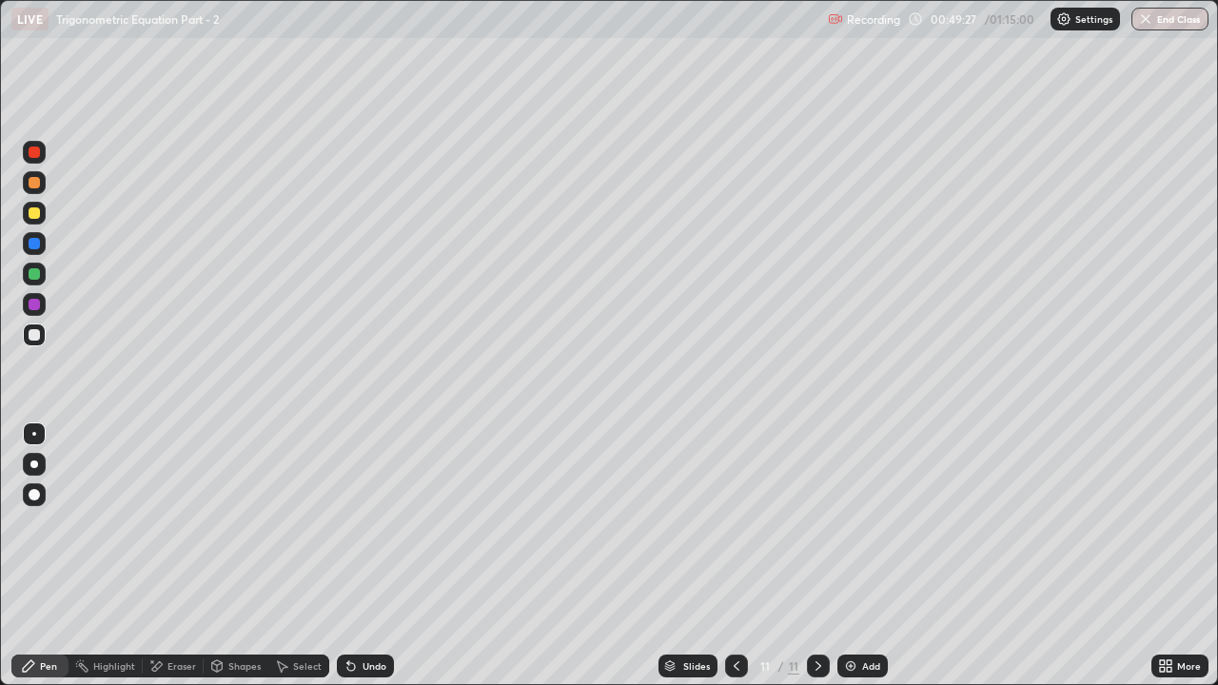
click at [858, 524] on div "Add" at bounding box center [863, 666] width 50 height 23
click at [186, 524] on div "Eraser" at bounding box center [182, 667] width 29 height 10
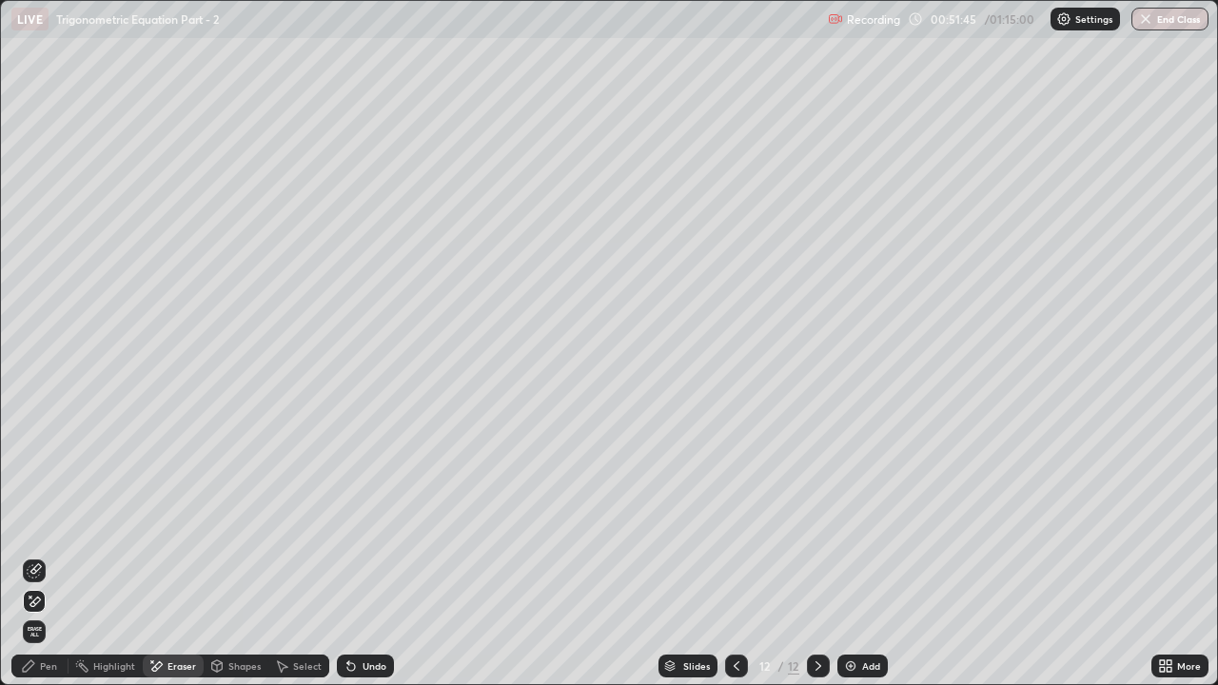
click at [52, 524] on div "Pen" at bounding box center [48, 667] width 17 height 10
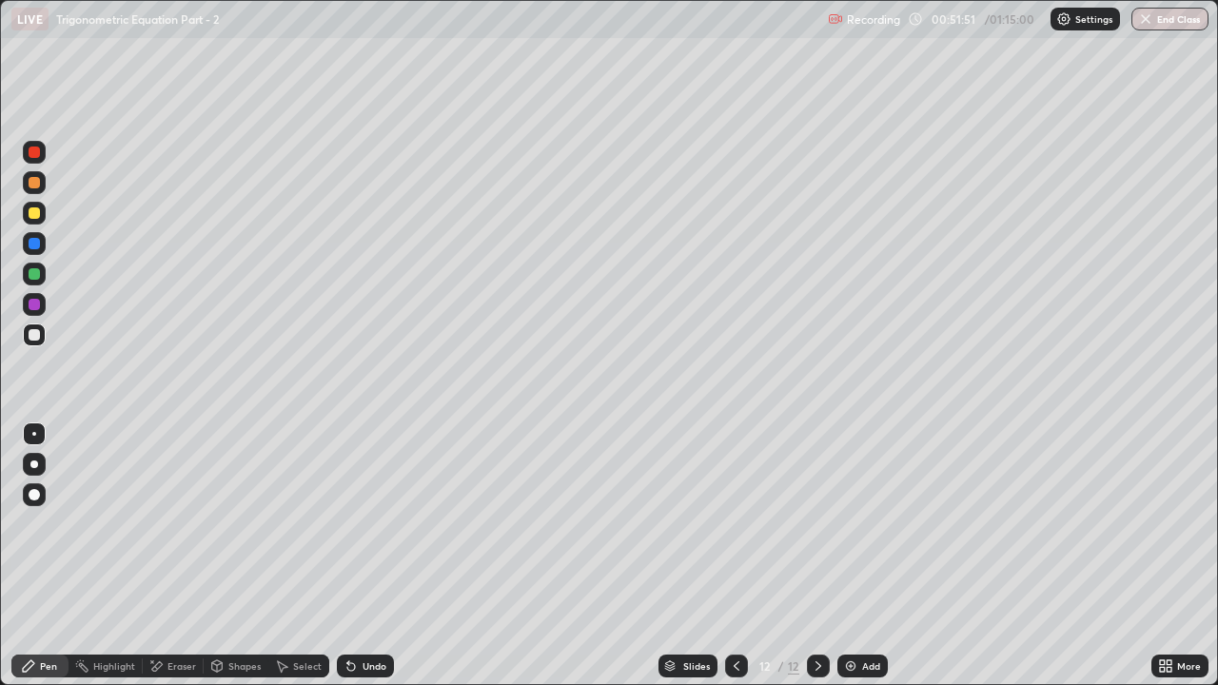
click at [374, 524] on div "Undo" at bounding box center [375, 667] width 24 height 10
click at [742, 524] on icon at bounding box center [736, 666] width 15 height 15
click at [855, 524] on div "Add" at bounding box center [863, 666] width 50 height 23
click at [373, 524] on div "Undo" at bounding box center [375, 667] width 24 height 10
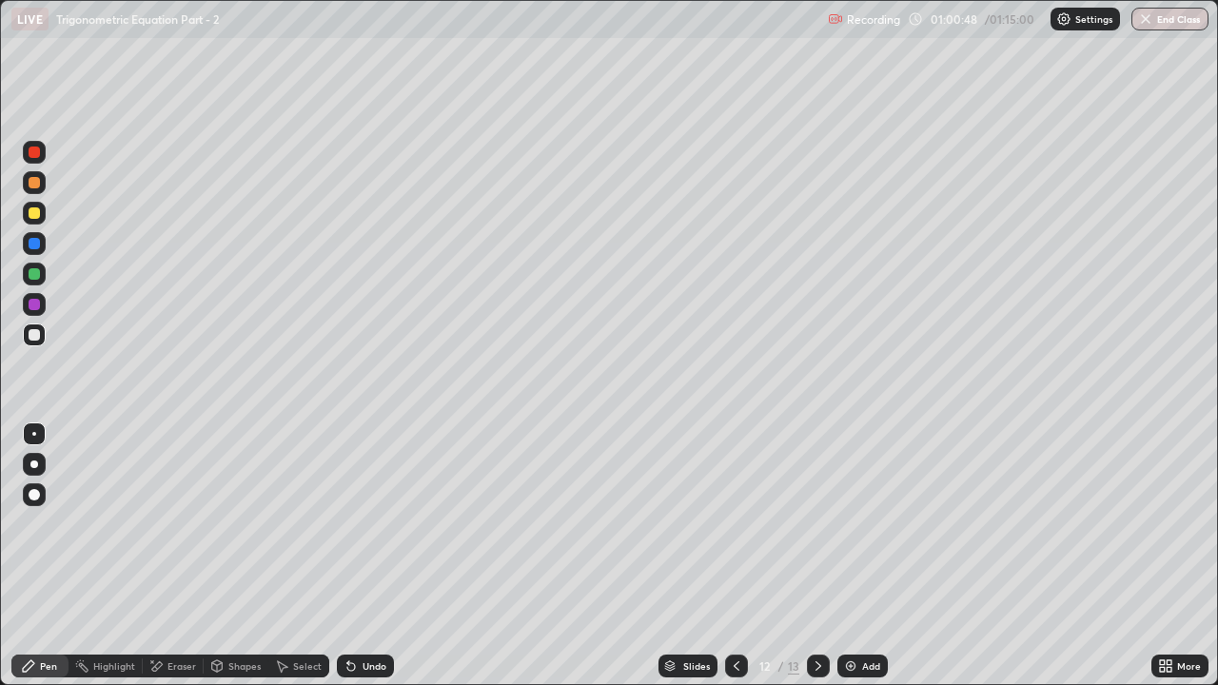
click at [374, 524] on div "Undo" at bounding box center [375, 667] width 24 height 10
click at [366, 524] on div "Undo" at bounding box center [375, 667] width 24 height 10
click at [171, 524] on div "Eraser" at bounding box center [173, 666] width 61 height 23
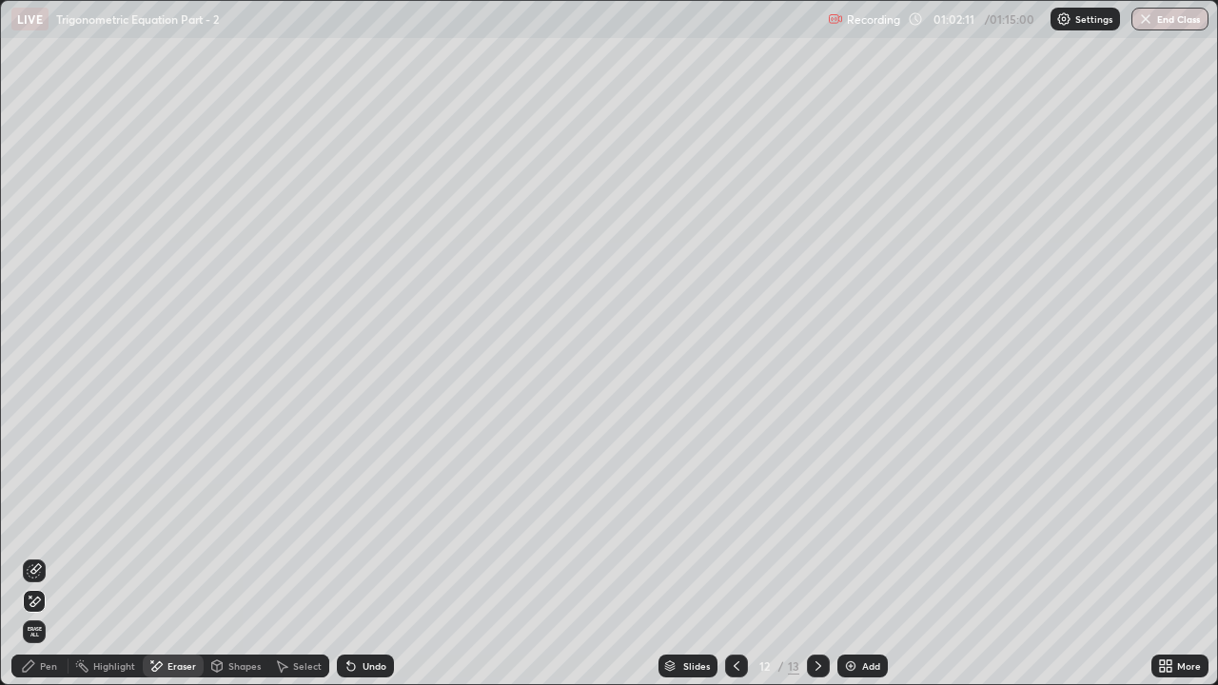
click at [42, 524] on div "Pen" at bounding box center [39, 666] width 57 height 23
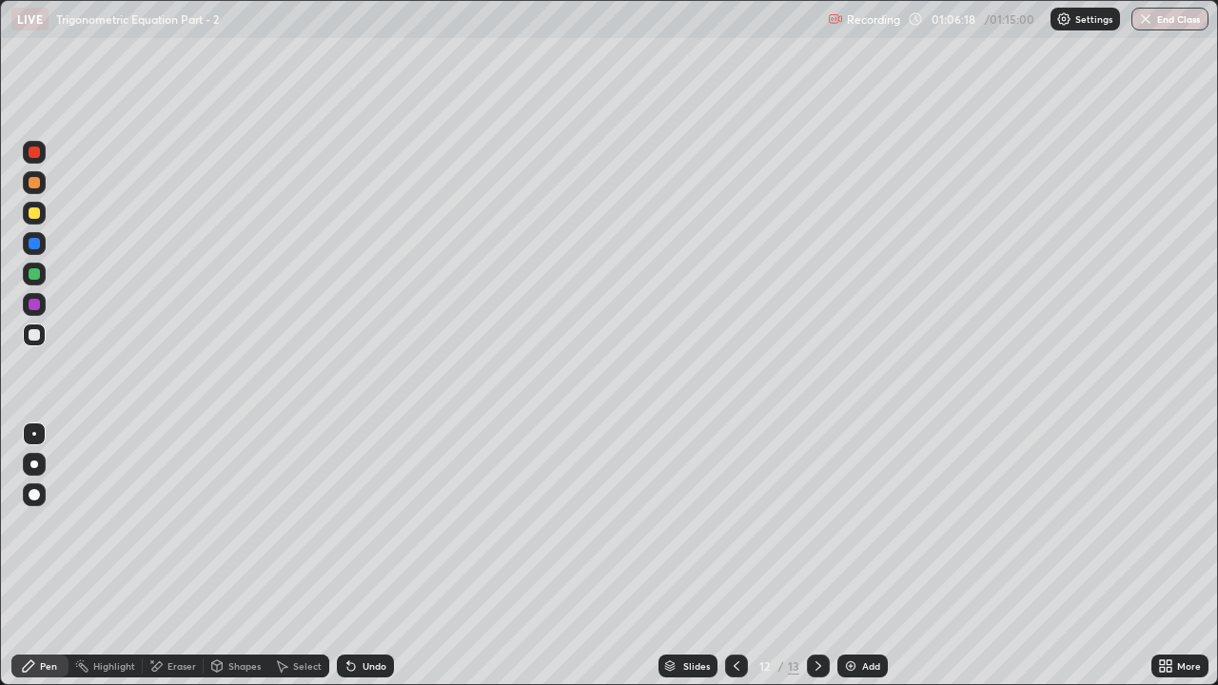
click at [173, 524] on div "Eraser" at bounding box center [182, 667] width 29 height 10
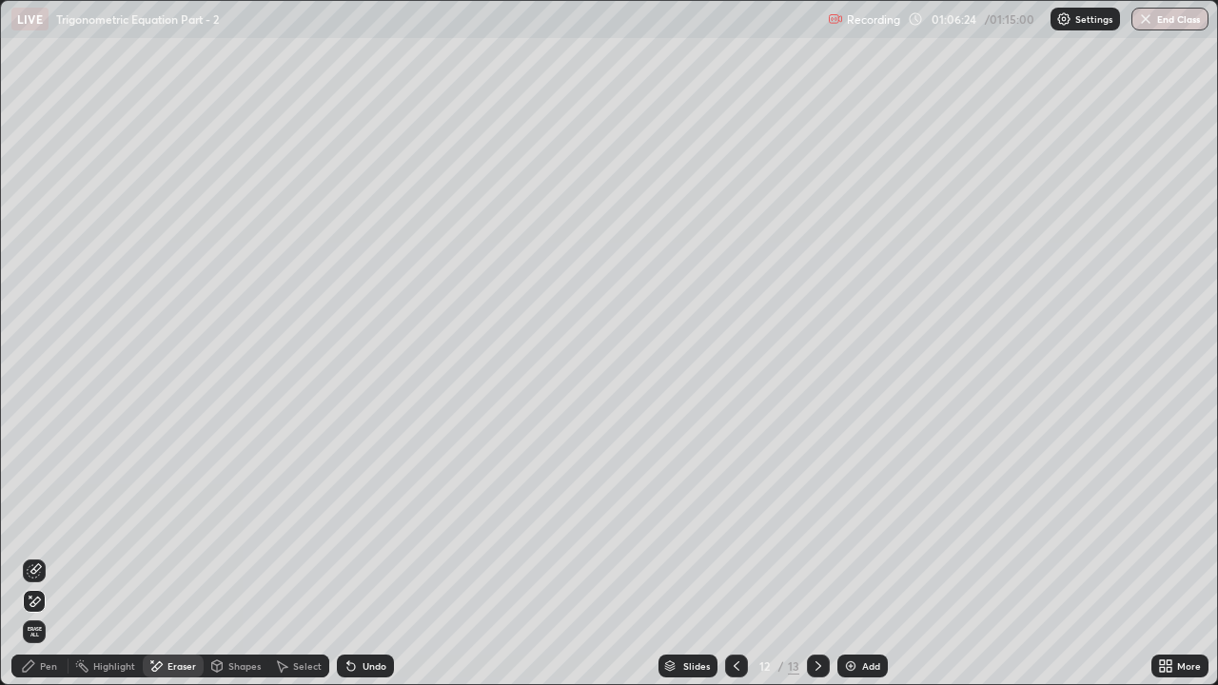
click at [77, 524] on circle at bounding box center [77, 666] width 2 height 2
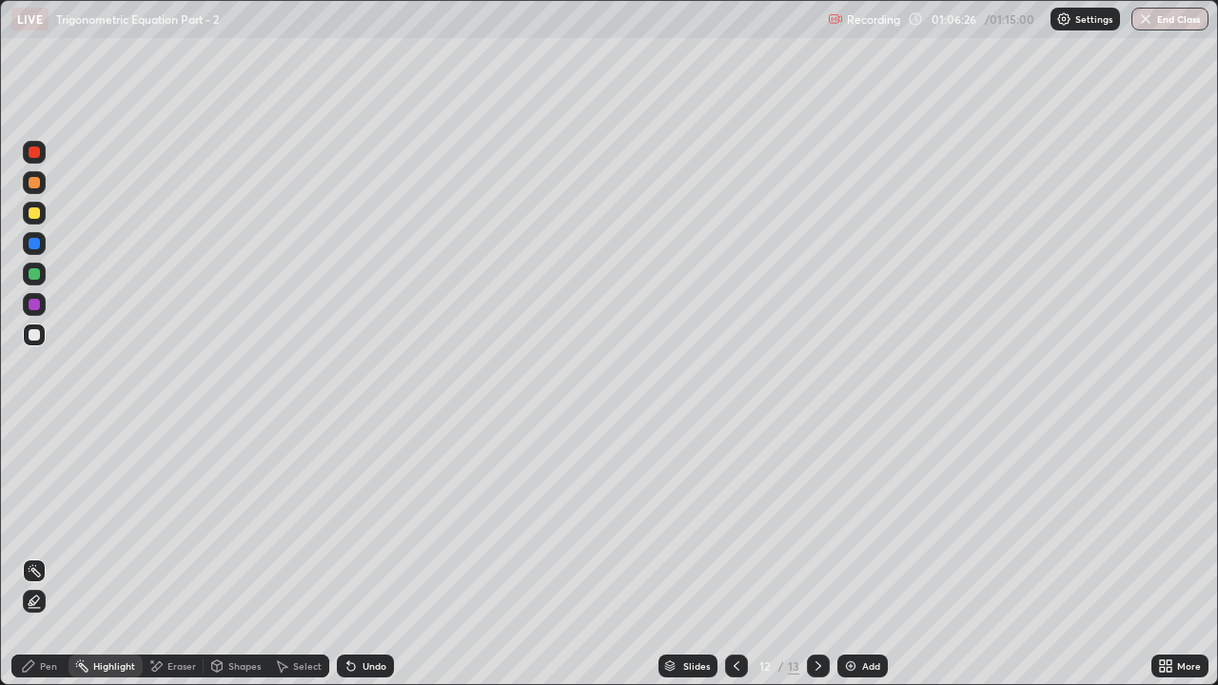
click at [25, 524] on div "Pen" at bounding box center [39, 666] width 57 height 23
click at [184, 524] on div "Eraser" at bounding box center [173, 666] width 61 height 23
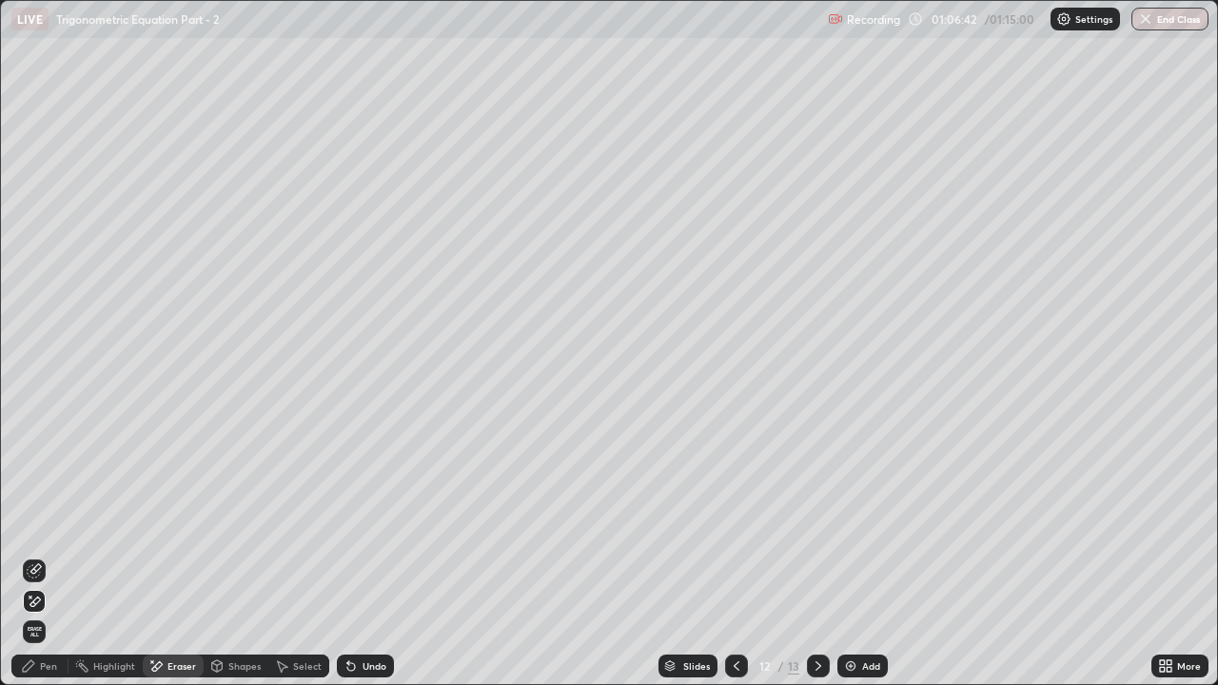
click at [53, 524] on div "Pen" at bounding box center [39, 666] width 57 height 23
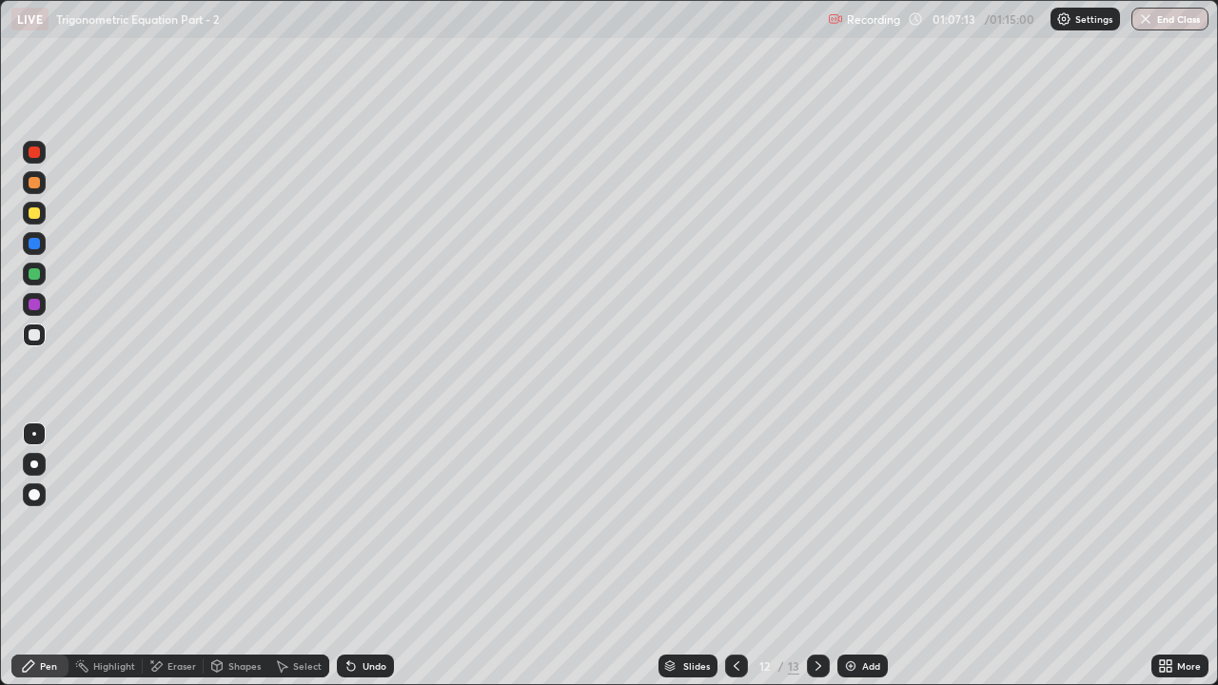
click at [351, 524] on icon at bounding box center [351, 666] width 15 height 15
click at [358, 524] on div "Undo" at bounding box center [365, 666] width 57 height 23
click at [363, 524] on div "Undo" at bounding box center [375, 667] width 24 height 10
click at [366, 524] on div "Undo" at bounding box center [375, 667] width 24 height 10
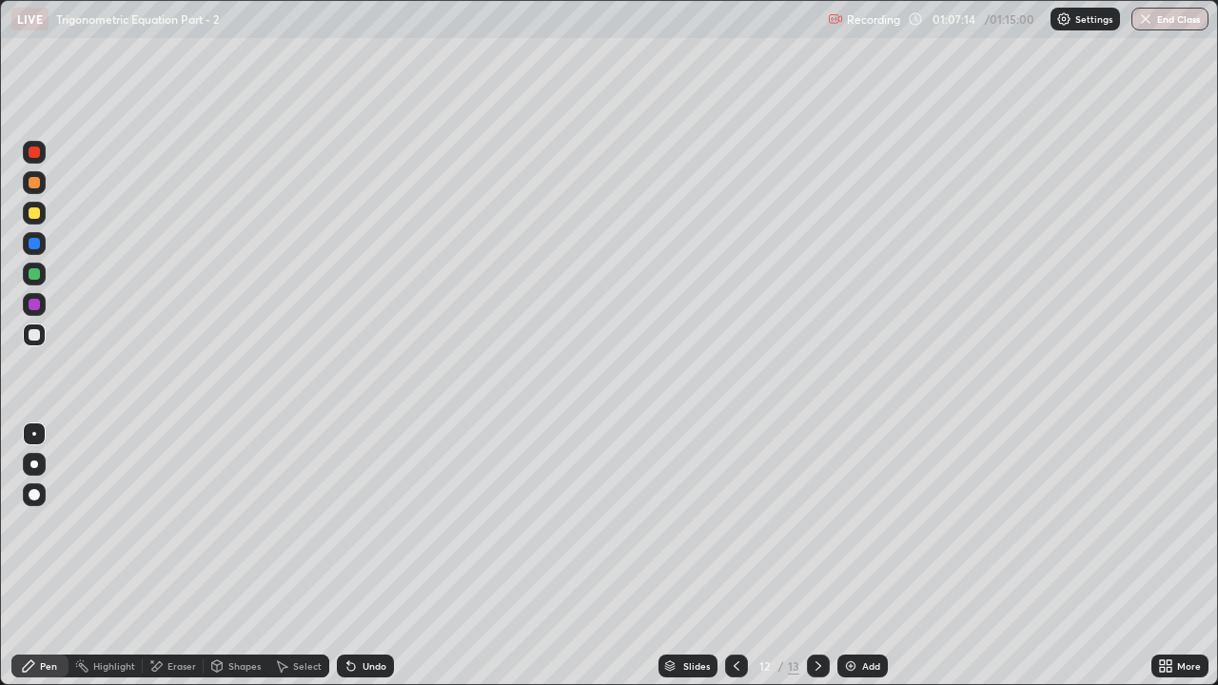
click at [363, 524] on div "Undo" at bounding box center [375, 667] width 24 height 10
click at [187, 524] on div "Eraser" at bounding box center [182, 667] width 29 height 10
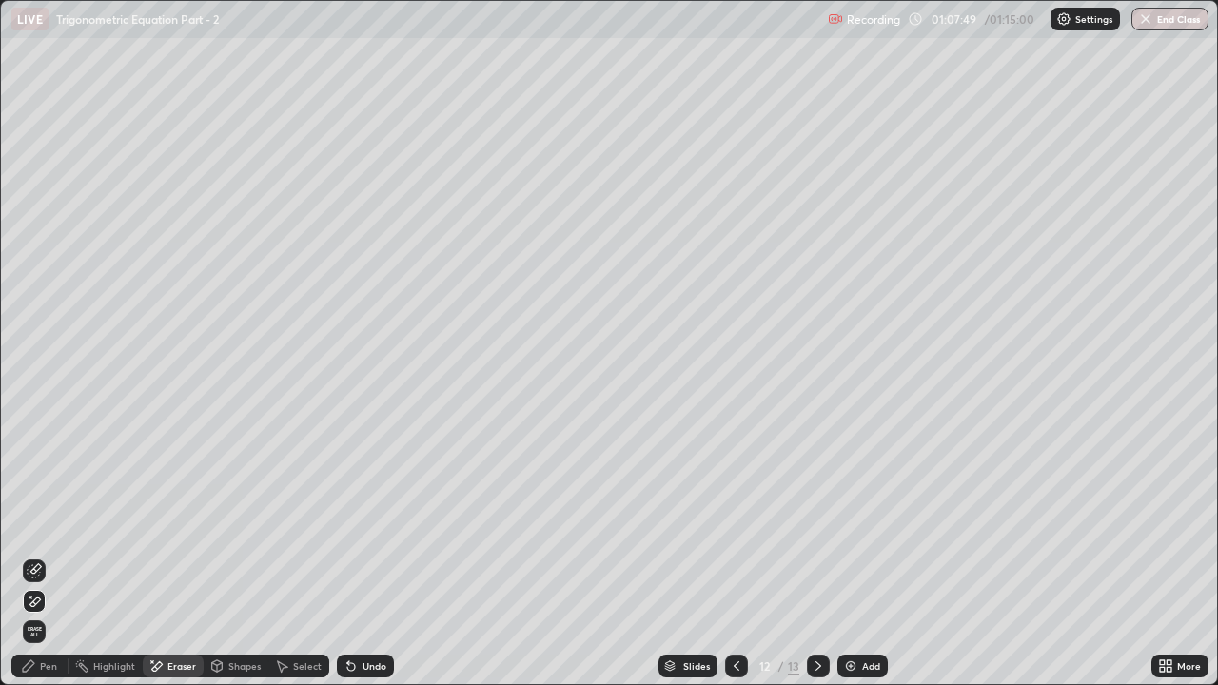
click at [48, 524] on div "Pen" at bounding box center [48, 667] width 17 height 10
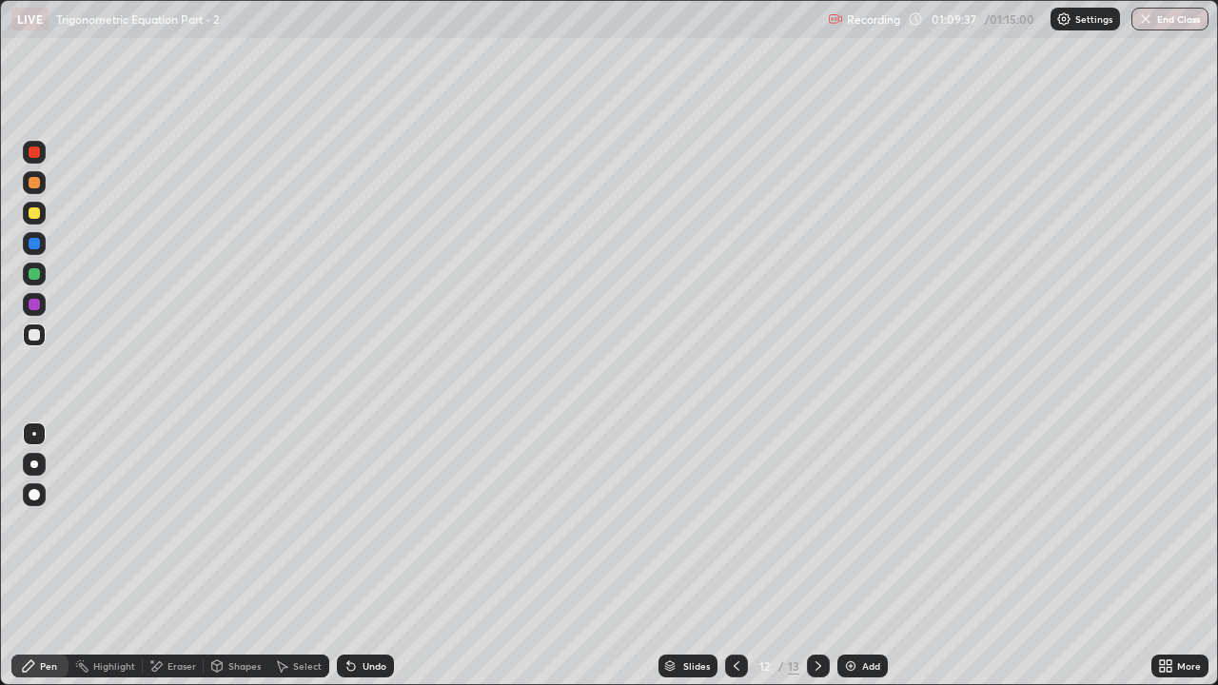
click at [848, 524] on img at bounding box center [850, 666] width 15 height 15
click at [745, 524] on div at bounding box center [736, 666] width 23 height 23
click at [819, 524] on icon at bounding box center [819, 667] width 6 height 10
click at [374, 524] on div "Undo" at bounding box center [365, 666] width 57 height 23
click at [375, 524] on div "Undo" at bounding box center [365, 666] width 57 height 23
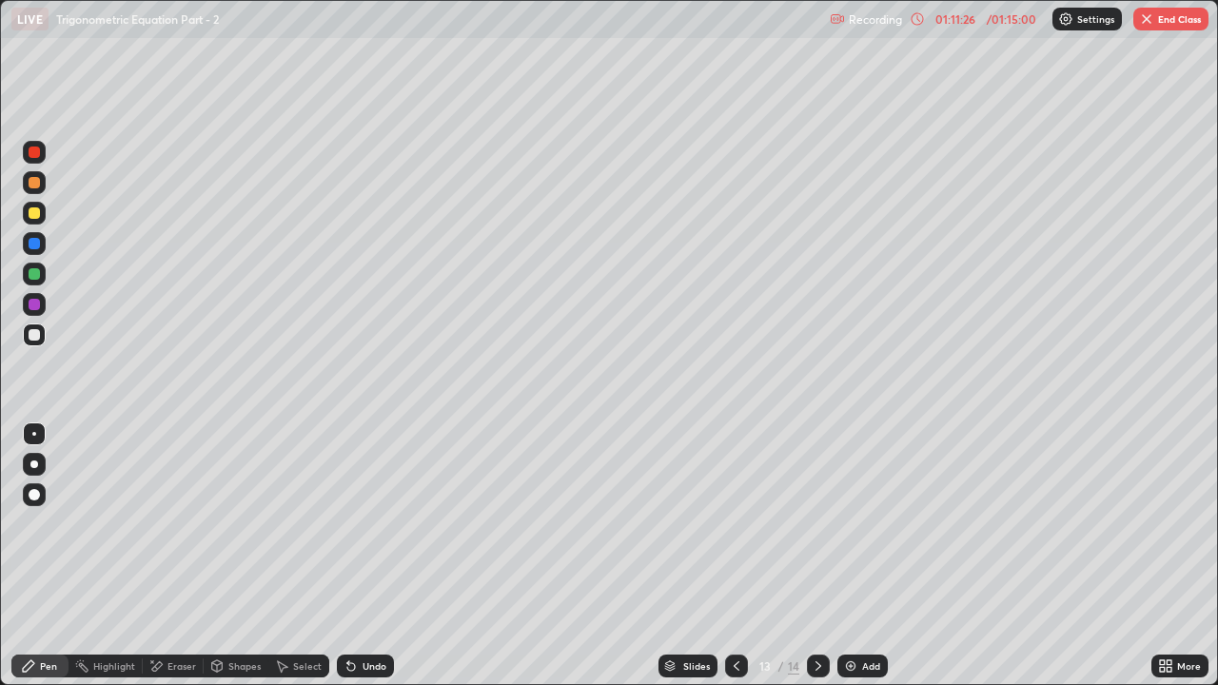
click at [386, 524] on div "Undo" at bounding box center [365, 666] width 57 height 23
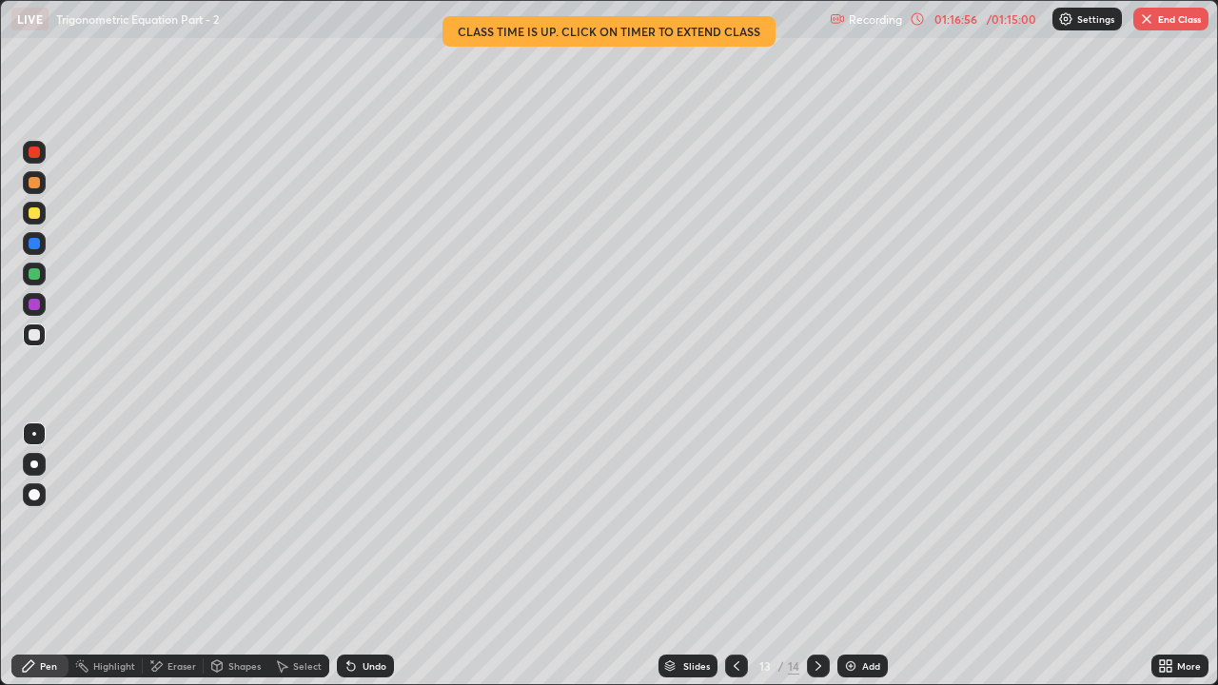
click at [1161, 21] on button "End Class" at bounding box center [1171, 19] width 75 height 23
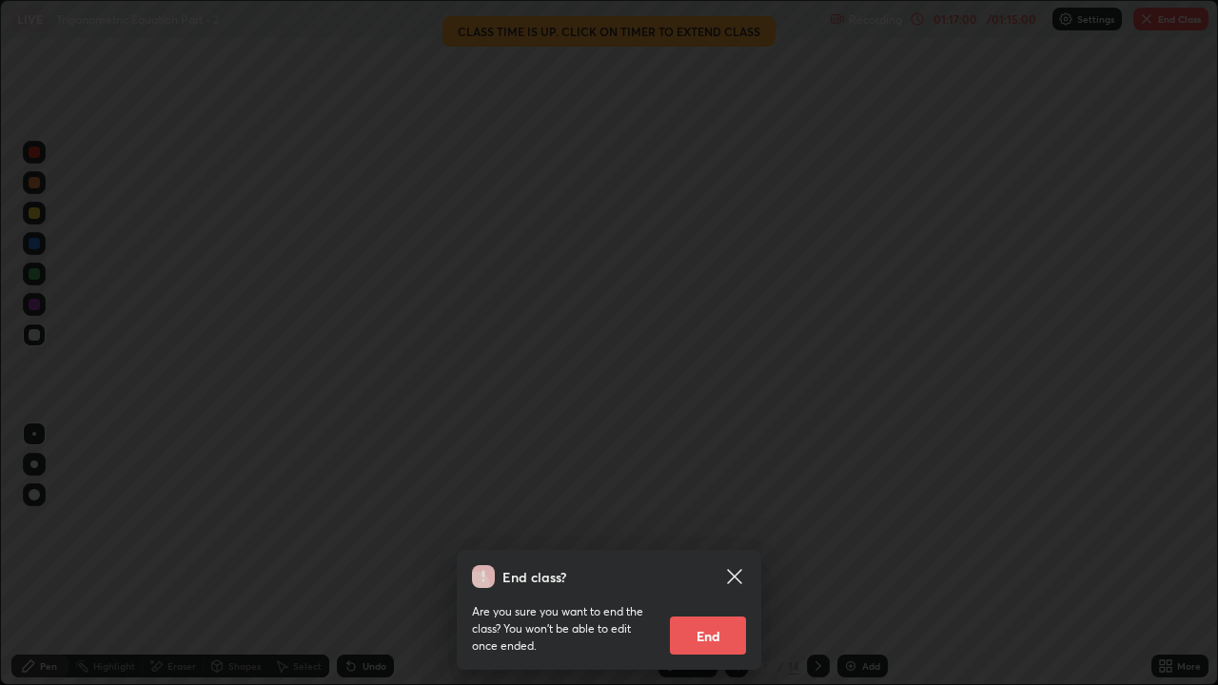
click at [697, 524] on button "End" at bounding box center [708, 636] width 76 height 38
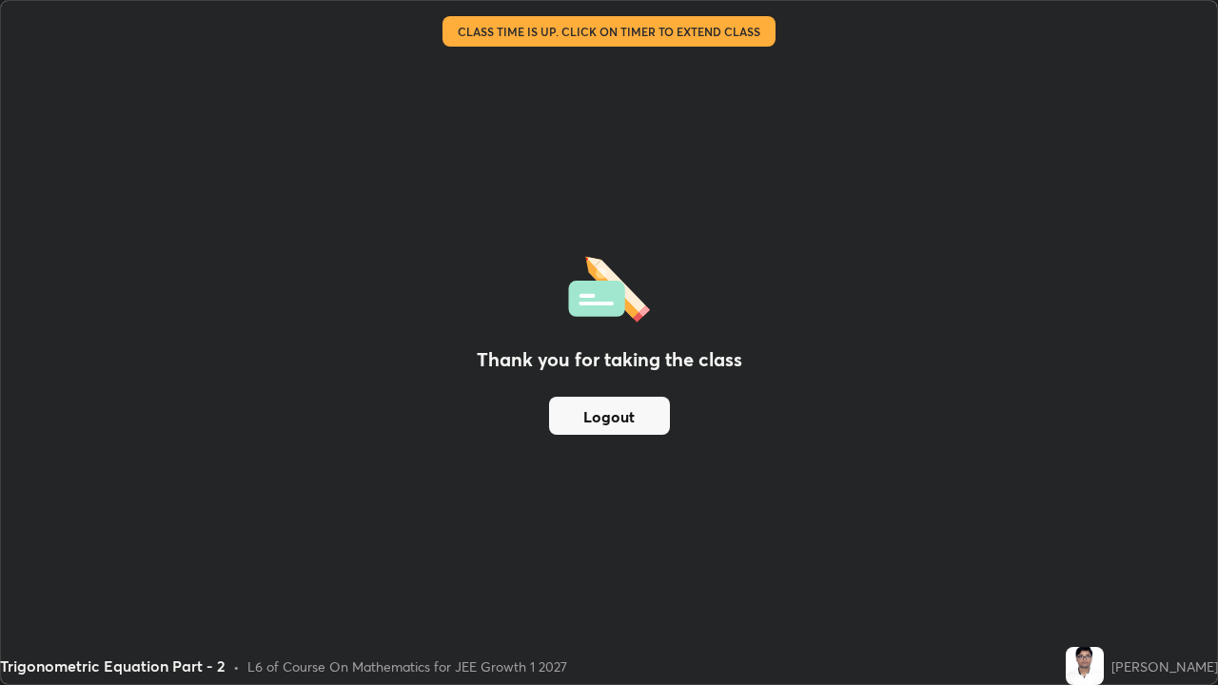
click at [619, 418] on button "Logout" at bounding box center [609, 416] width 121 height 38
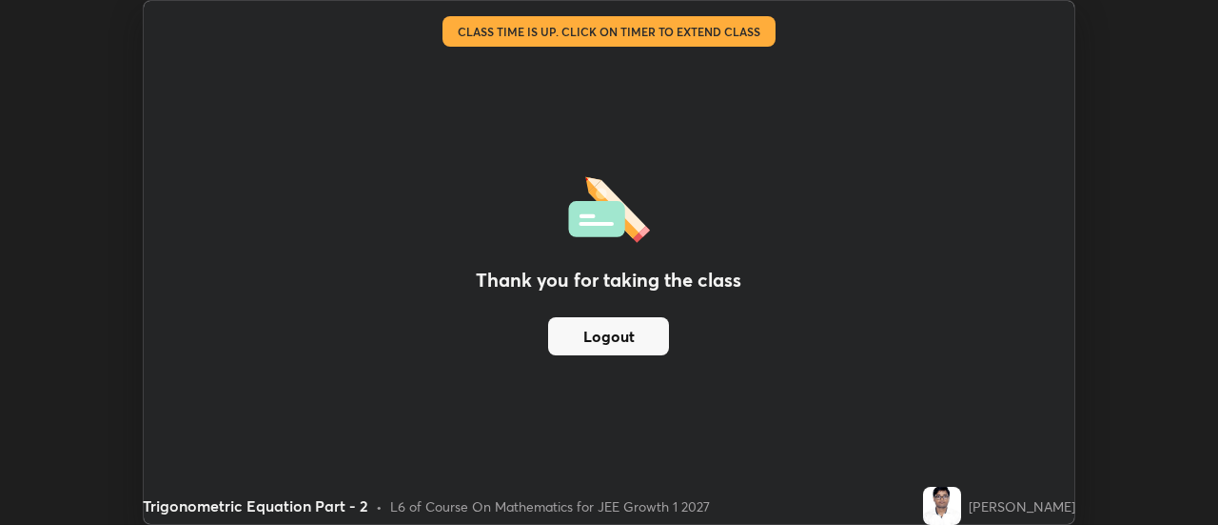
scroll to position [94669, 93975]
